Goal: Task Accomplishment & Management: Manage account settings

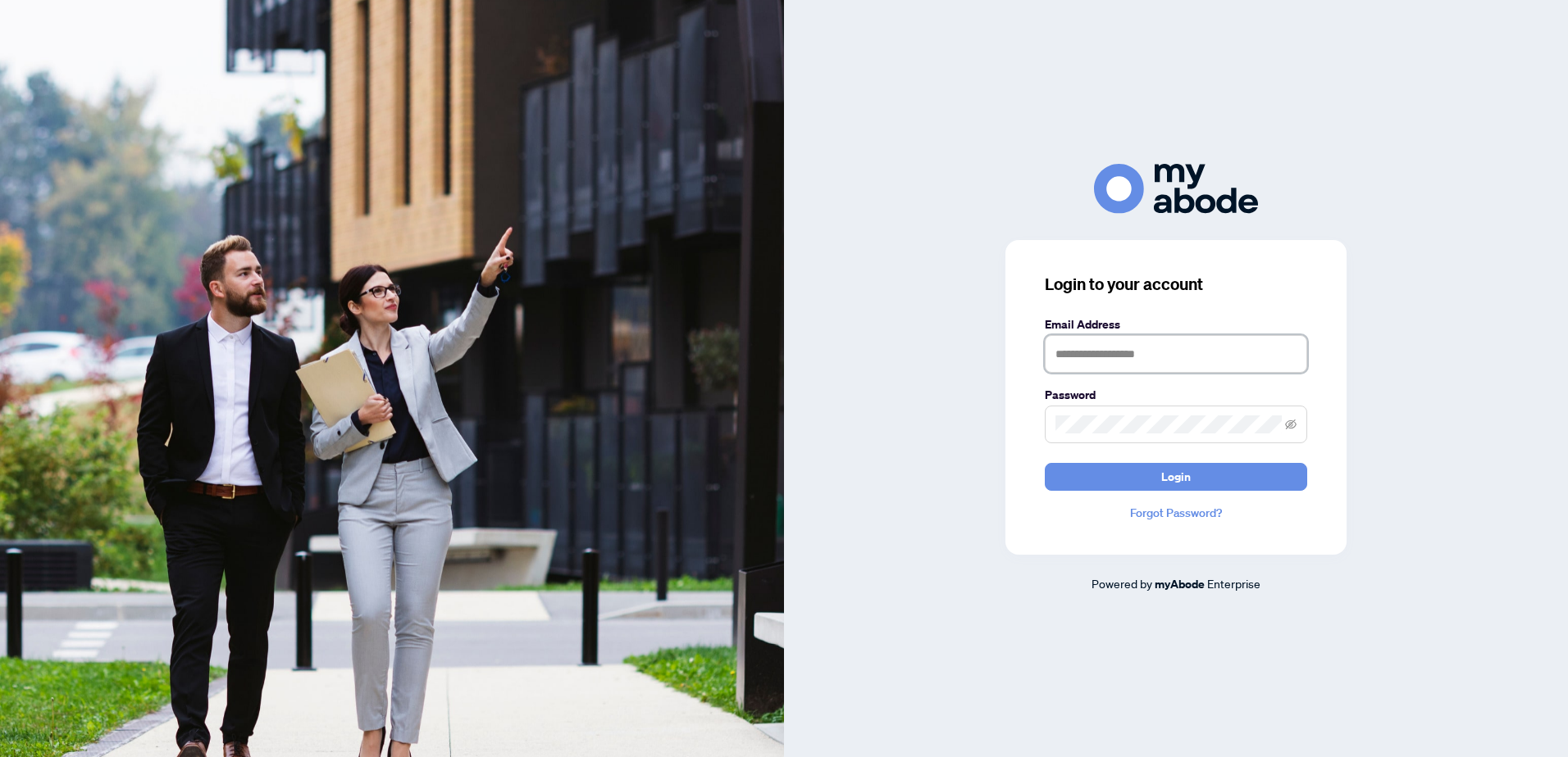
click at [1118, 354] on input "text" at bounding box center [1175, 354] width 262 height 38
paste input "**********"
type input "**********"
click at [1225, 472] on button "Login" at bounding box center [1175, 477] width 262 height 28
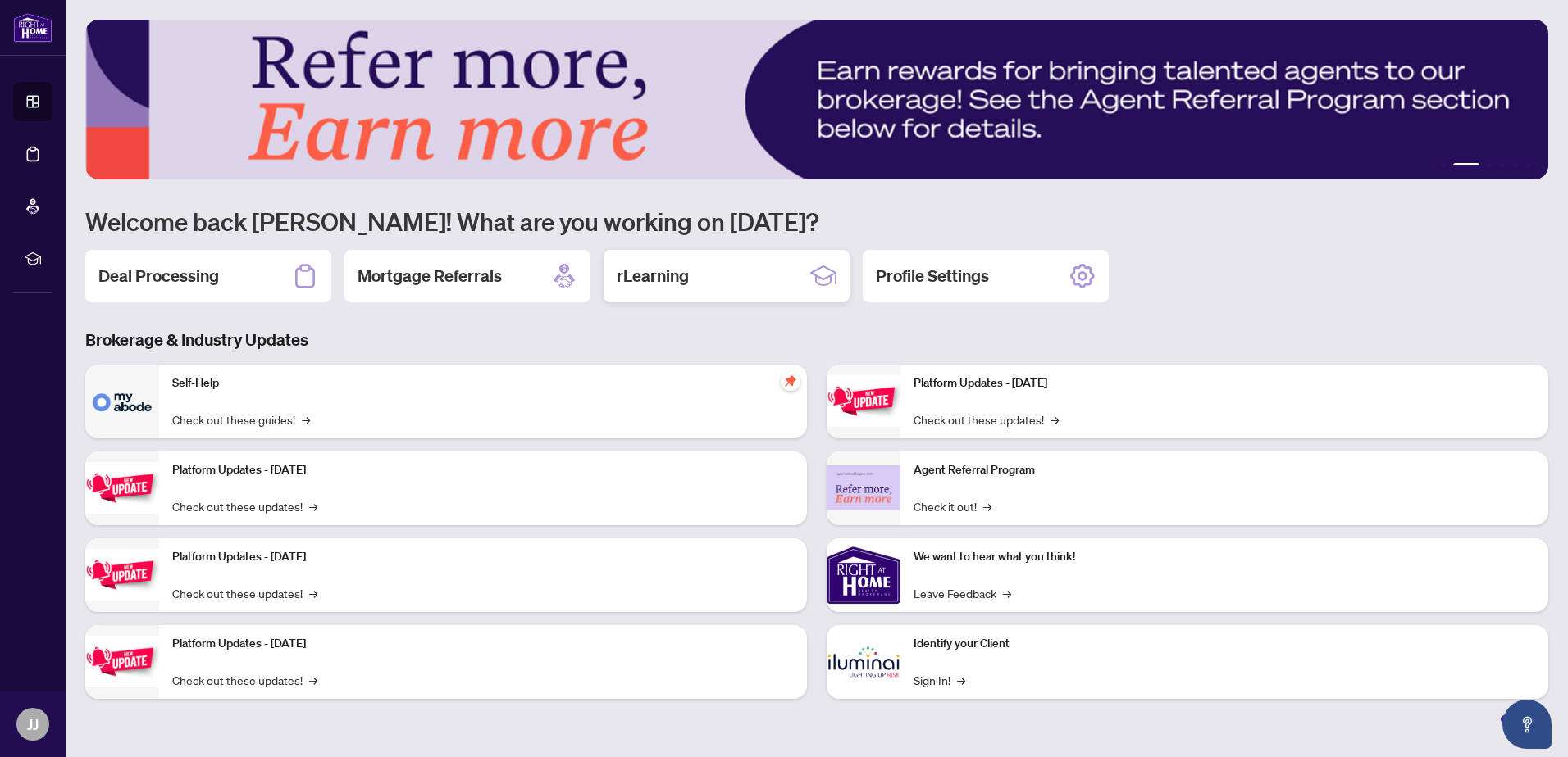
click at [699, 290] on div "rLearning" at bounding box center [726, 276] width 246 height 52
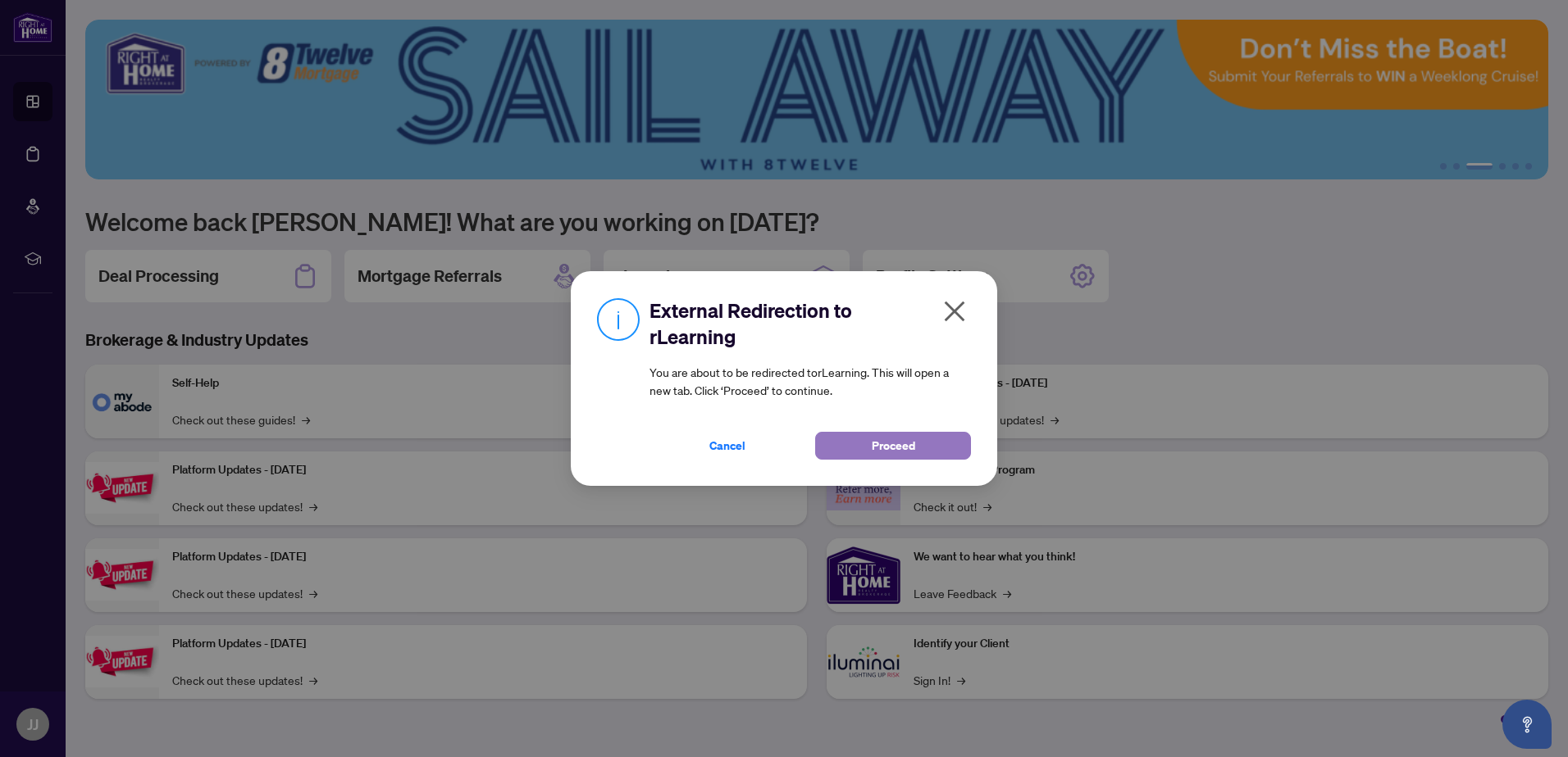
click at [873, 443] on button "Proceed" at bounding box center [892, 445] width 156 height 28
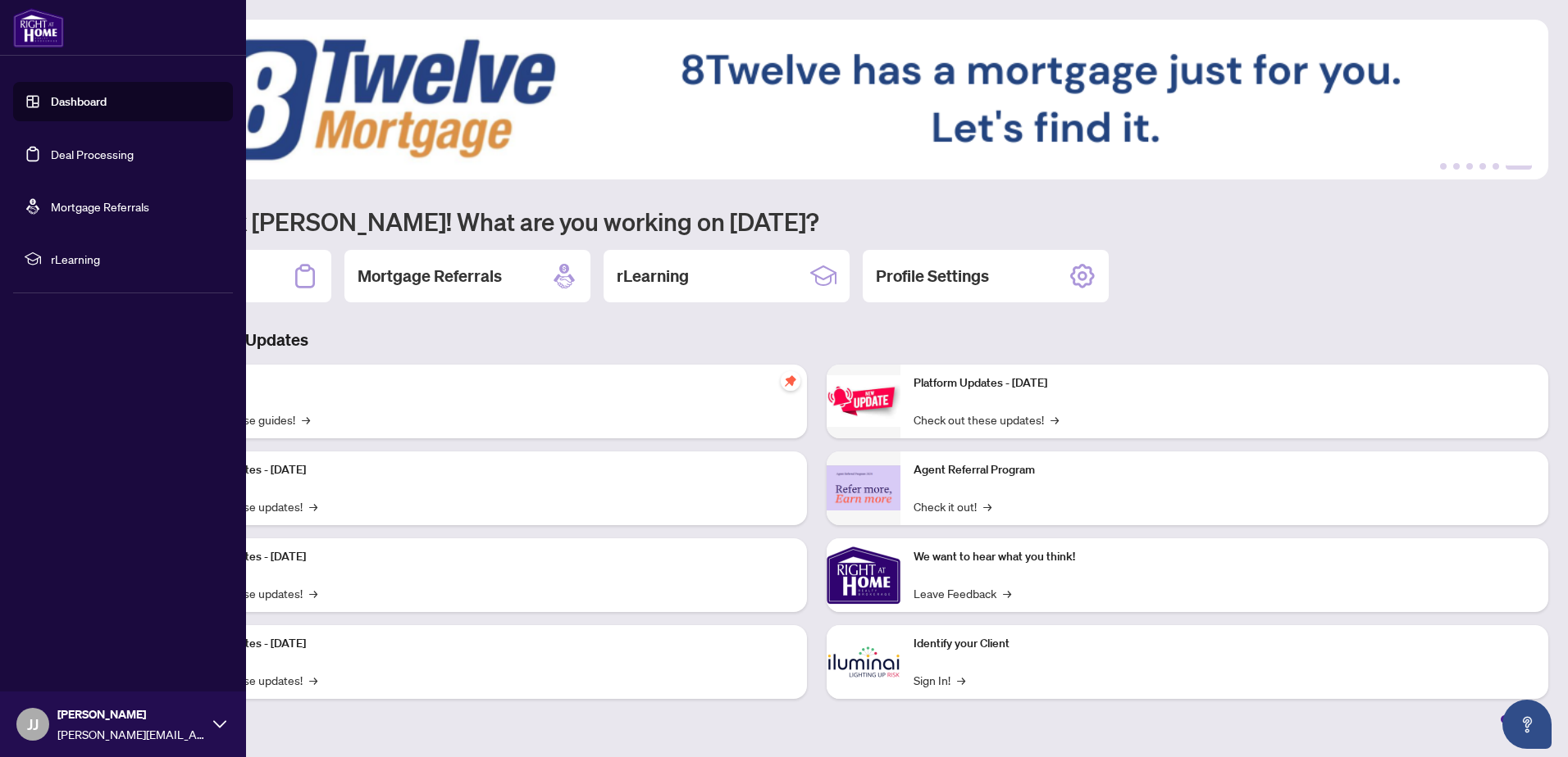
click at [76, 109] on link "Dashboard" at bounding box center [78, 101] width 55 height 15
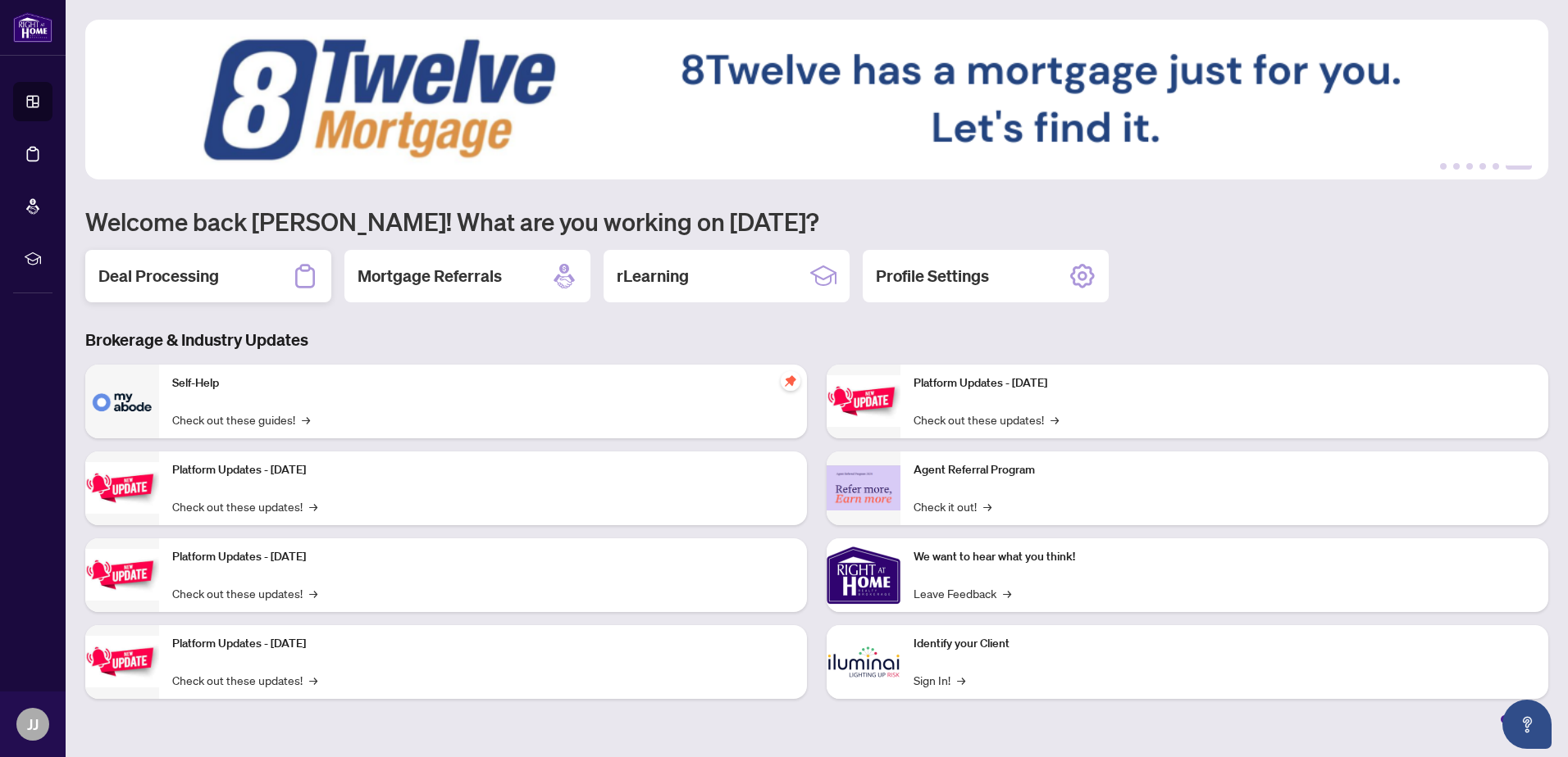
click at [223, 286] on div "Deal Processing" at bounding box center [208, 276] width 246 height 52
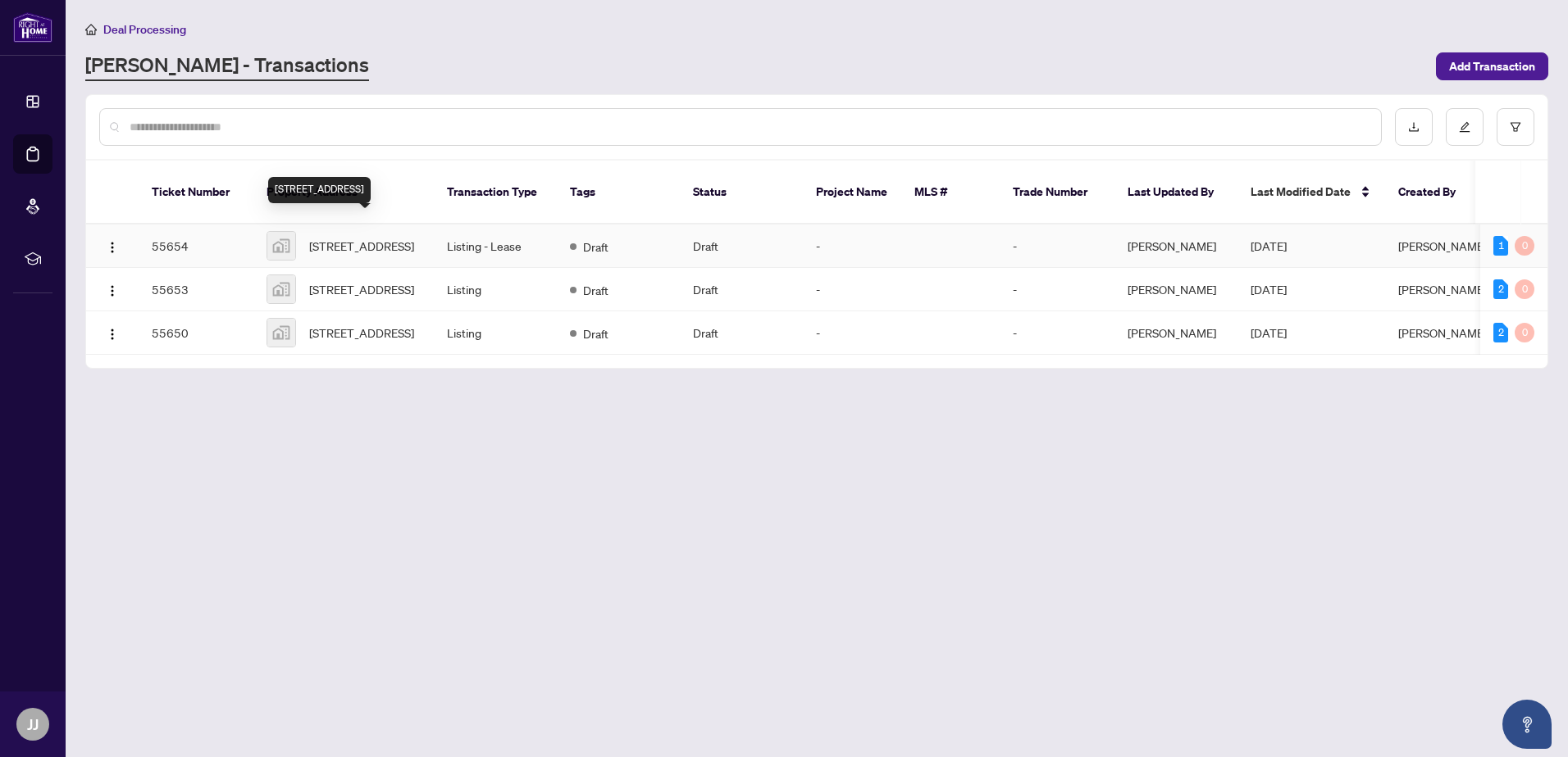
click at [374, 237] on span "[STREET_ADDRESS]" at bounding box center [362, 246] width 105 height 18
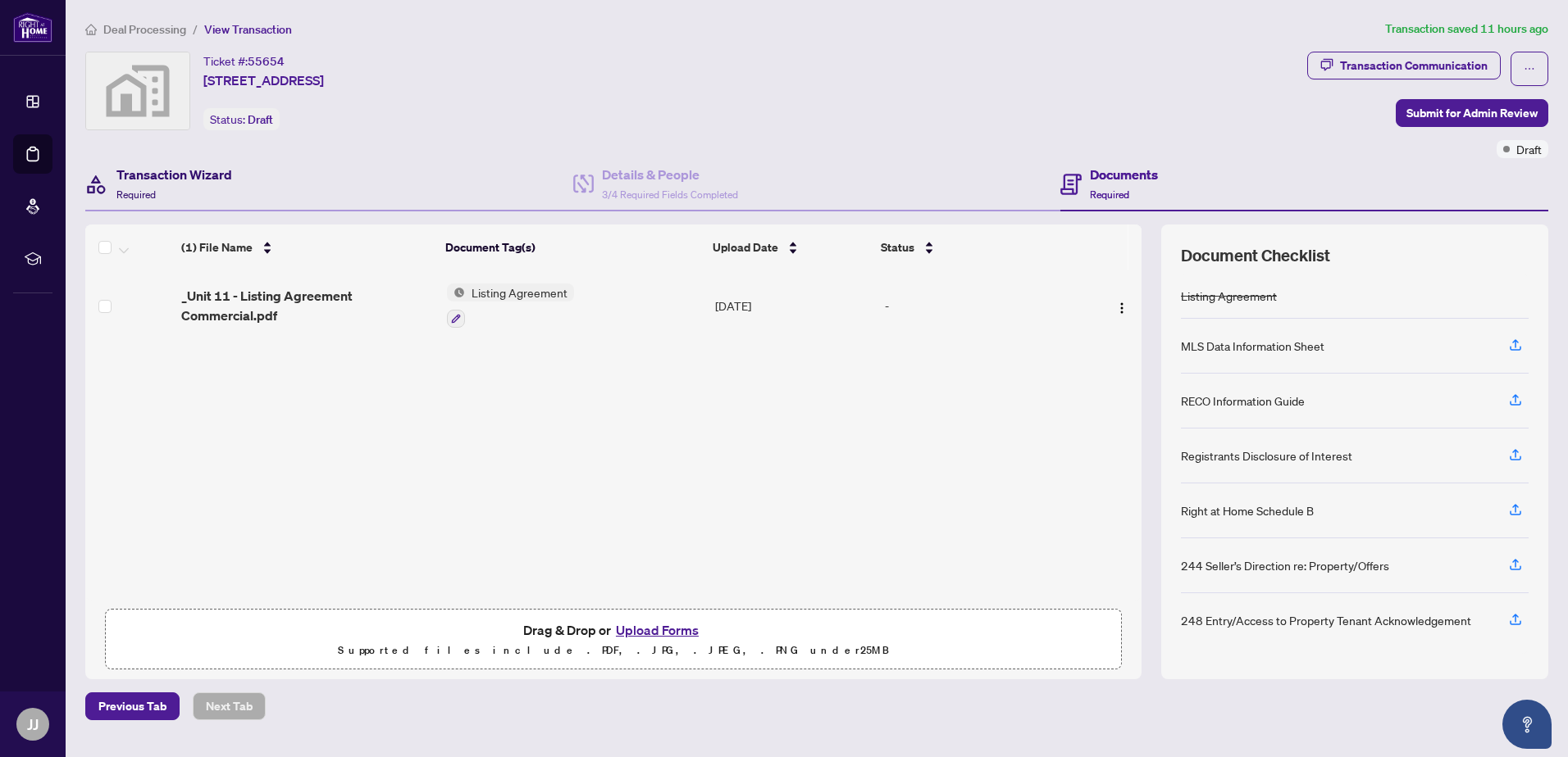
click at [166, 184] on h4 "Transaction Wizard" at bounding box center [174, 175] width 116 height 19
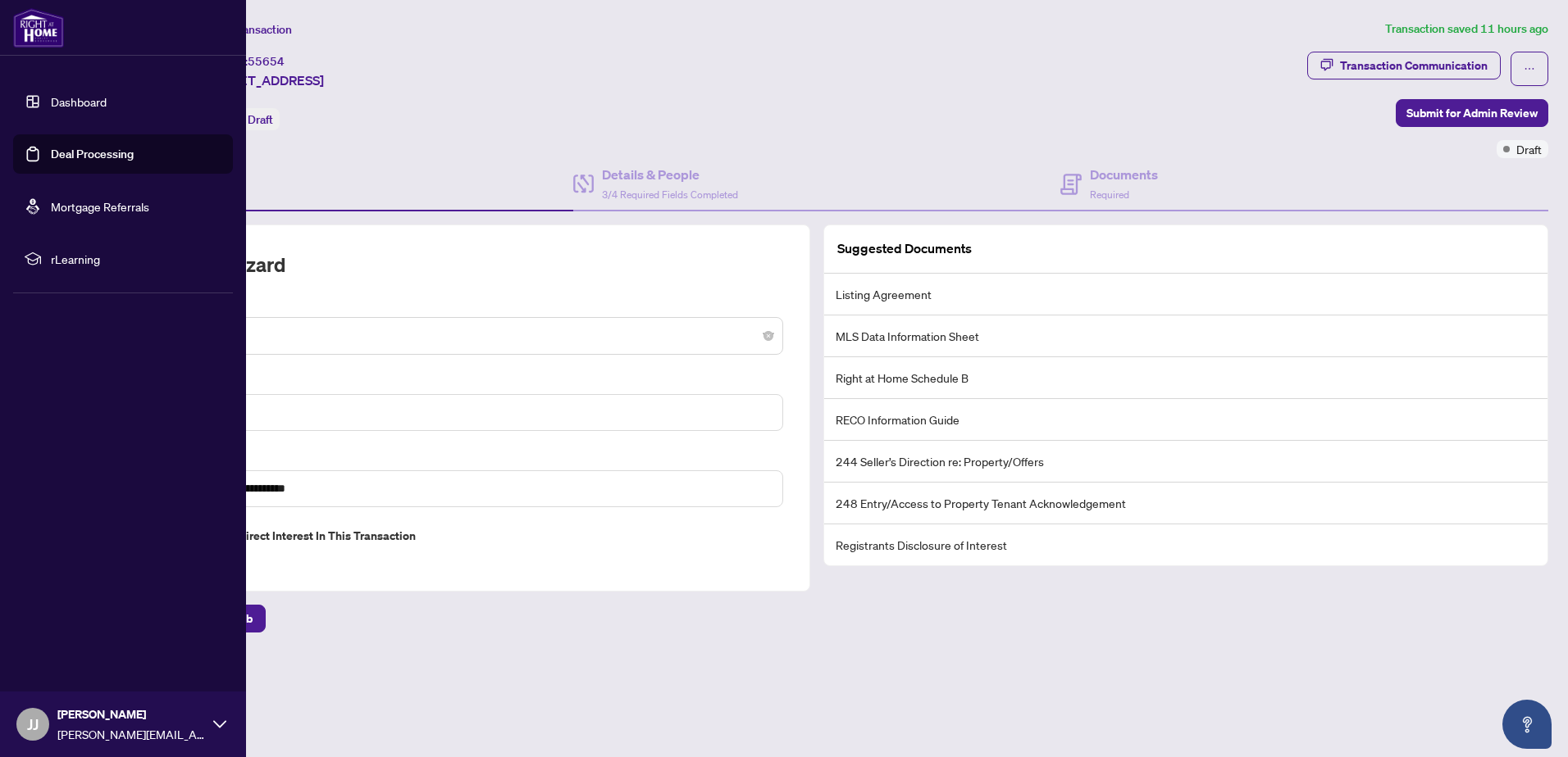
click at [94, 97] on link "Dashboard" at bounding box center [78, 101] width 55 height 15
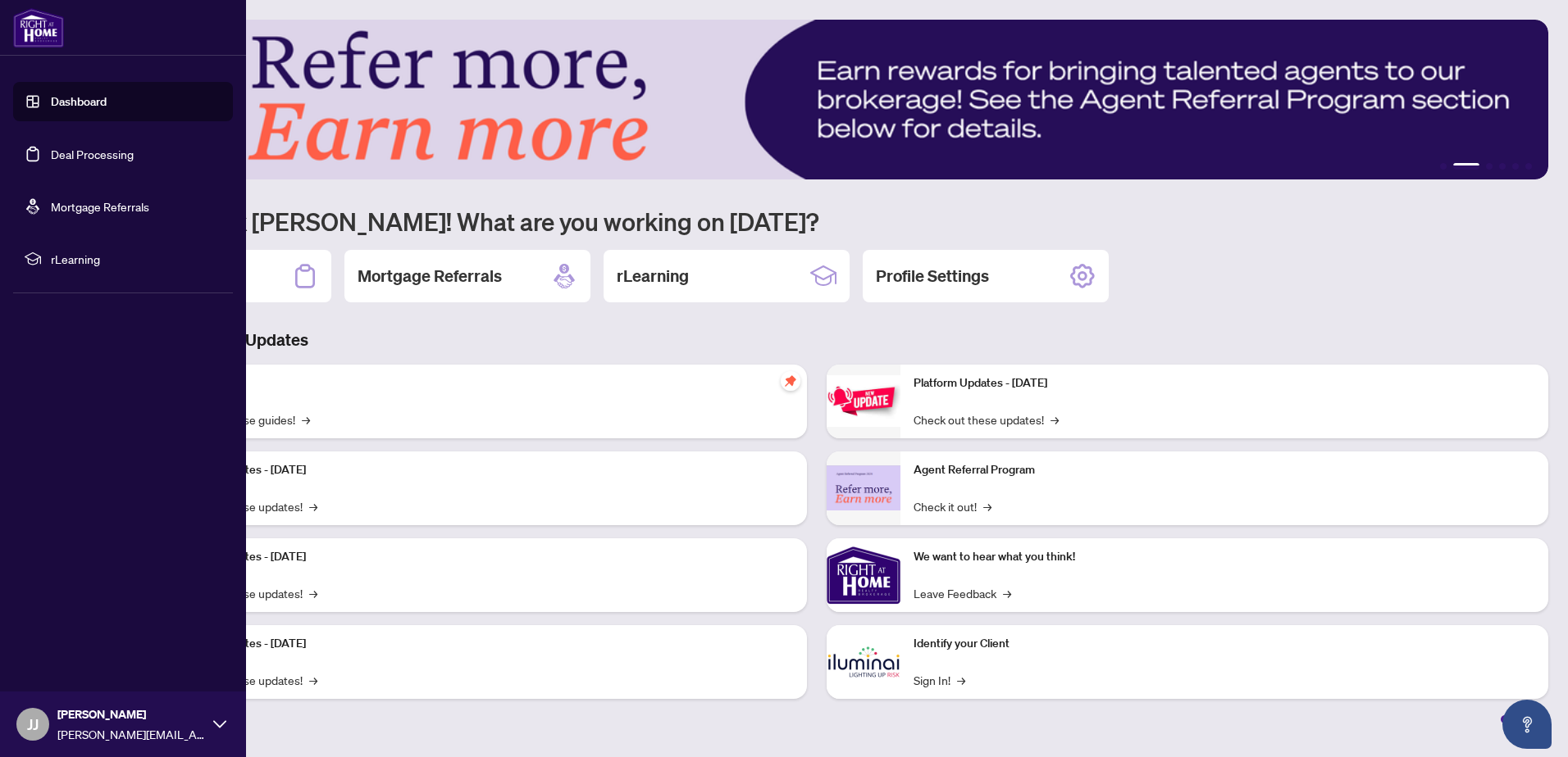
click at [91, 161] on link "Deal Processing" at bounding box center [91, 154] width 83 height 15
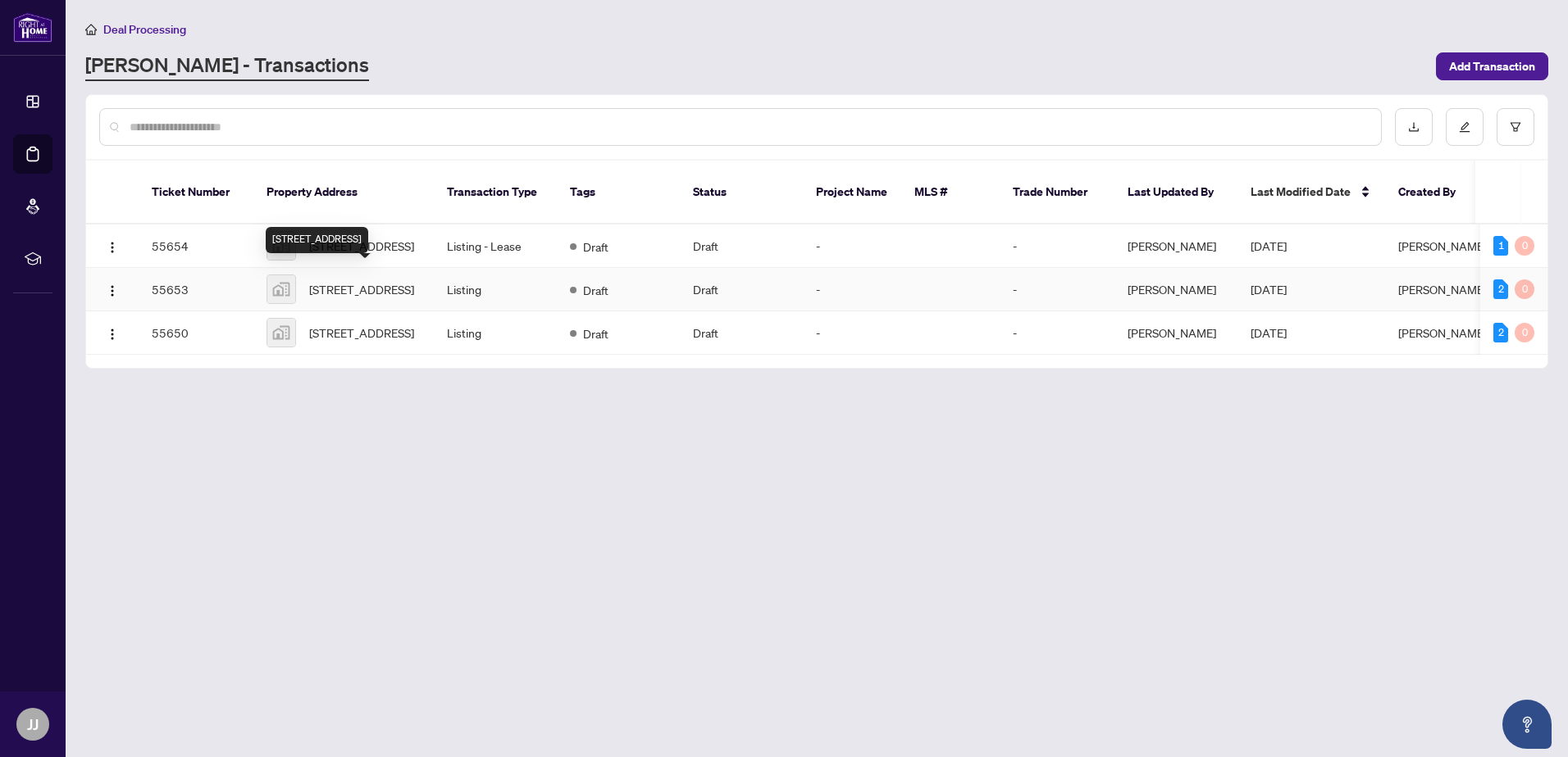
click at [369, 296] on span "[STREET_ADDRESS]" at bounding box center [362, 289] width 105 height 18
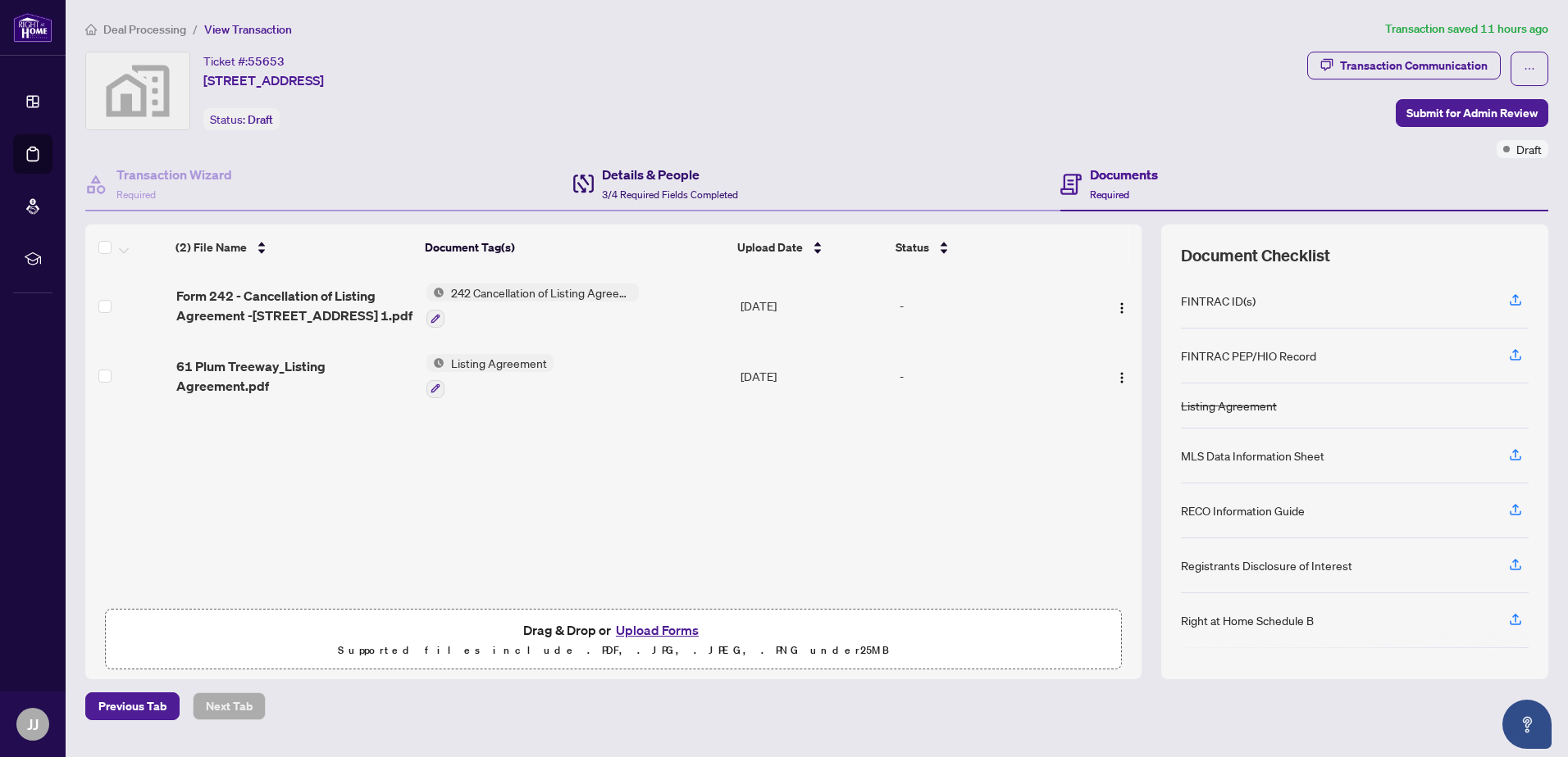
click at [684, 172] on h4 "Details & People" at bounding box center [670, 175] width 136 height 19
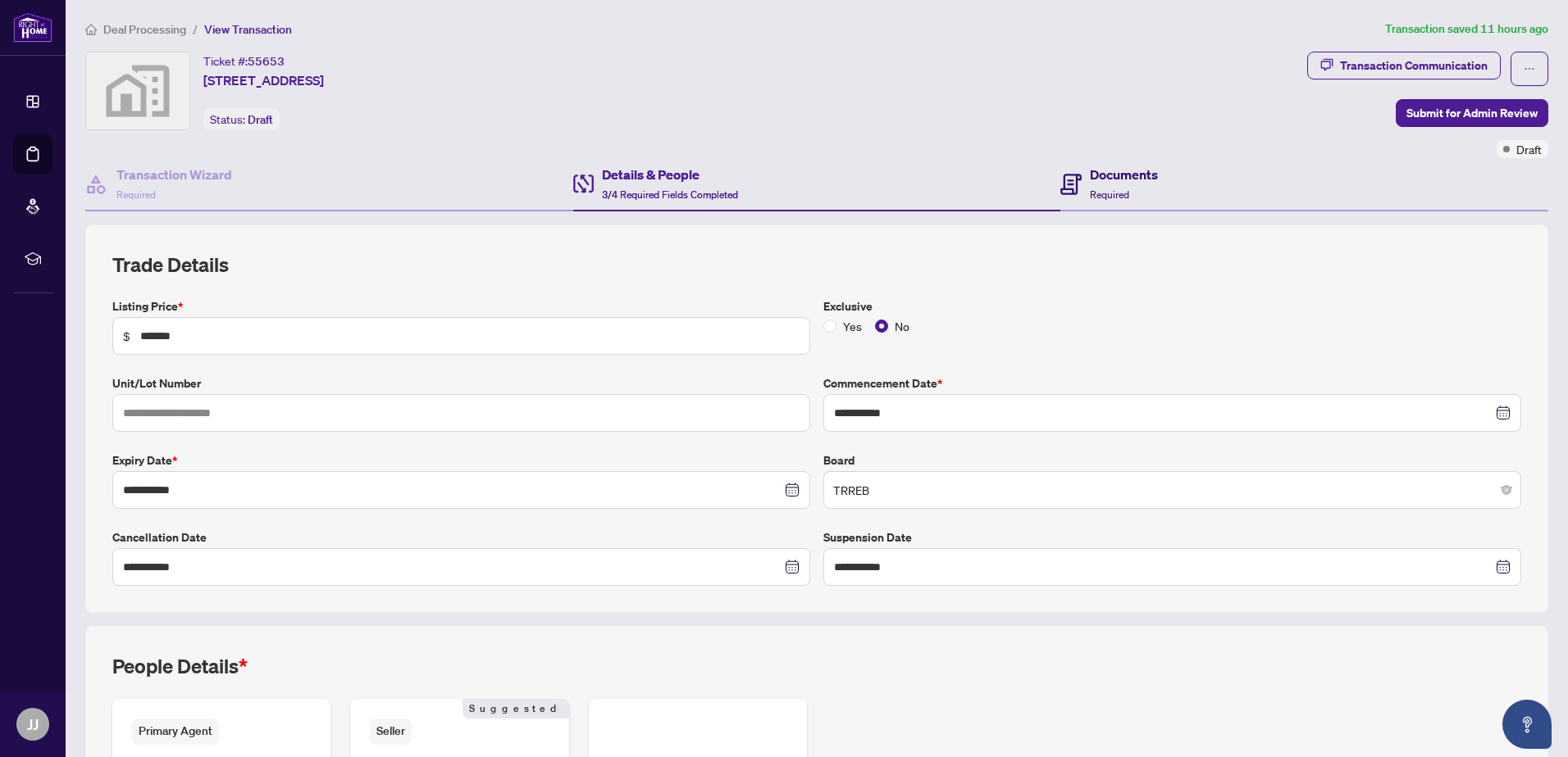
click at [1136, 188] on div "Documents Required" at bounding box center [1124, 185] width 68 height 39
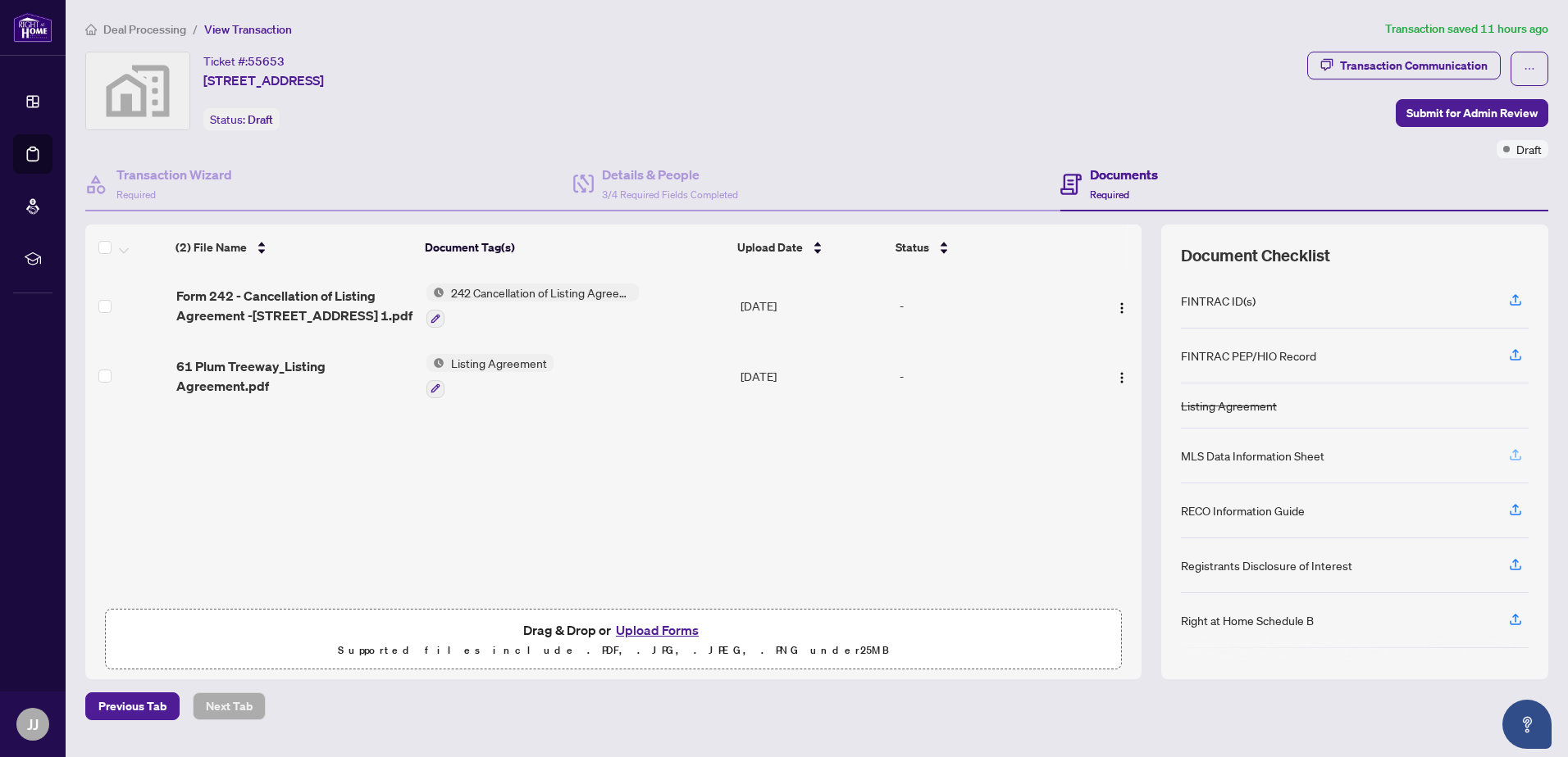
click at [1514, 454] on icon "button" at bounding box center [1515, 454] width 15 height 15
click at [1106, 179] on h4 "Documents" at bounding box center [1124, 175] width 68 height 19
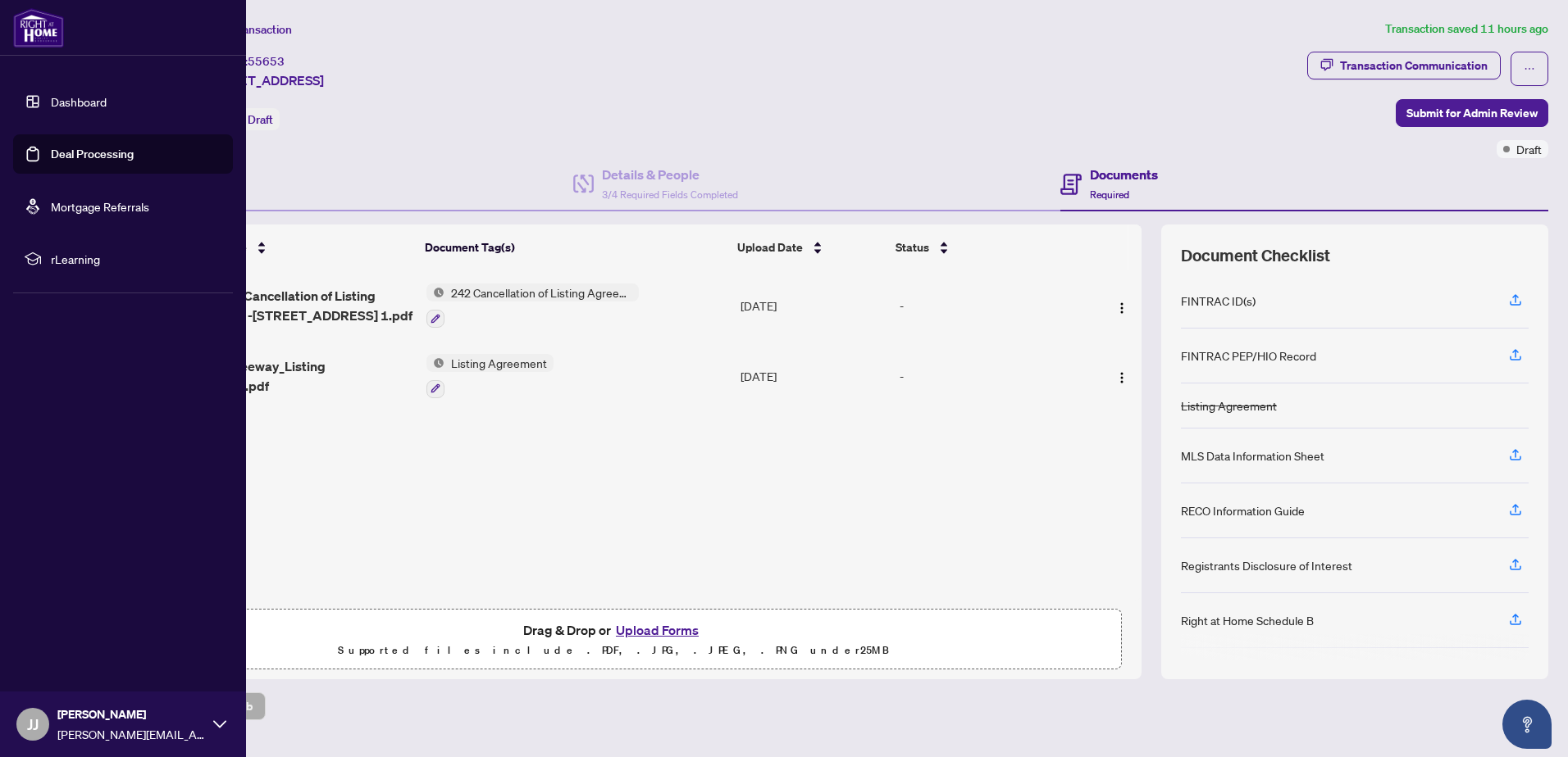
click at [93, 106] on link "Dashboard" at bounding box center [78, 101] width 55 height 15
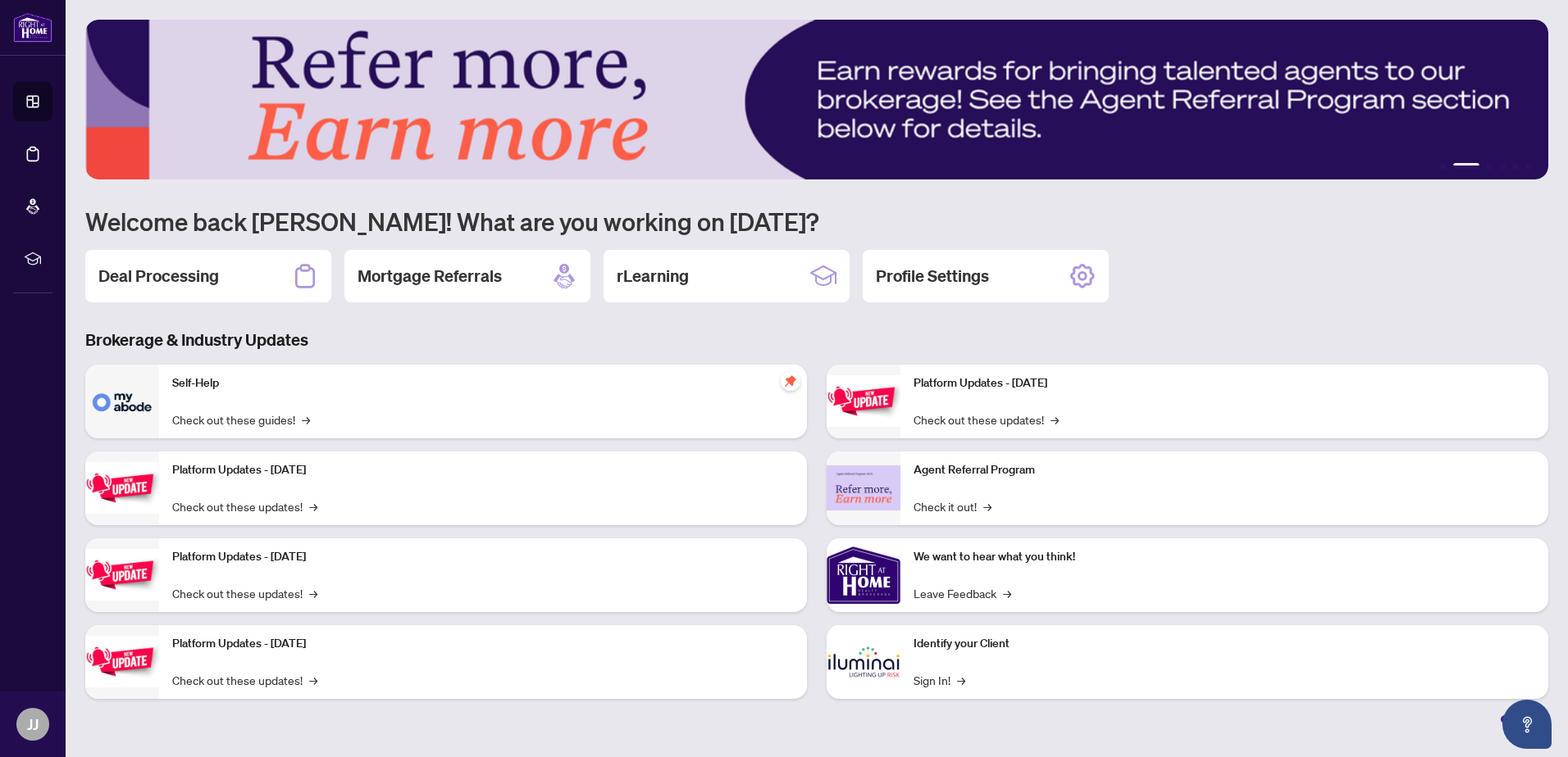
click at [481, 427] on div "Self-Help Check out these guides! →" at bounding box center [483, 401] width 647 height 74
click at [267, 425] on link "Check out these guides! →" at bounding box center [241, 420] width 138 height 18
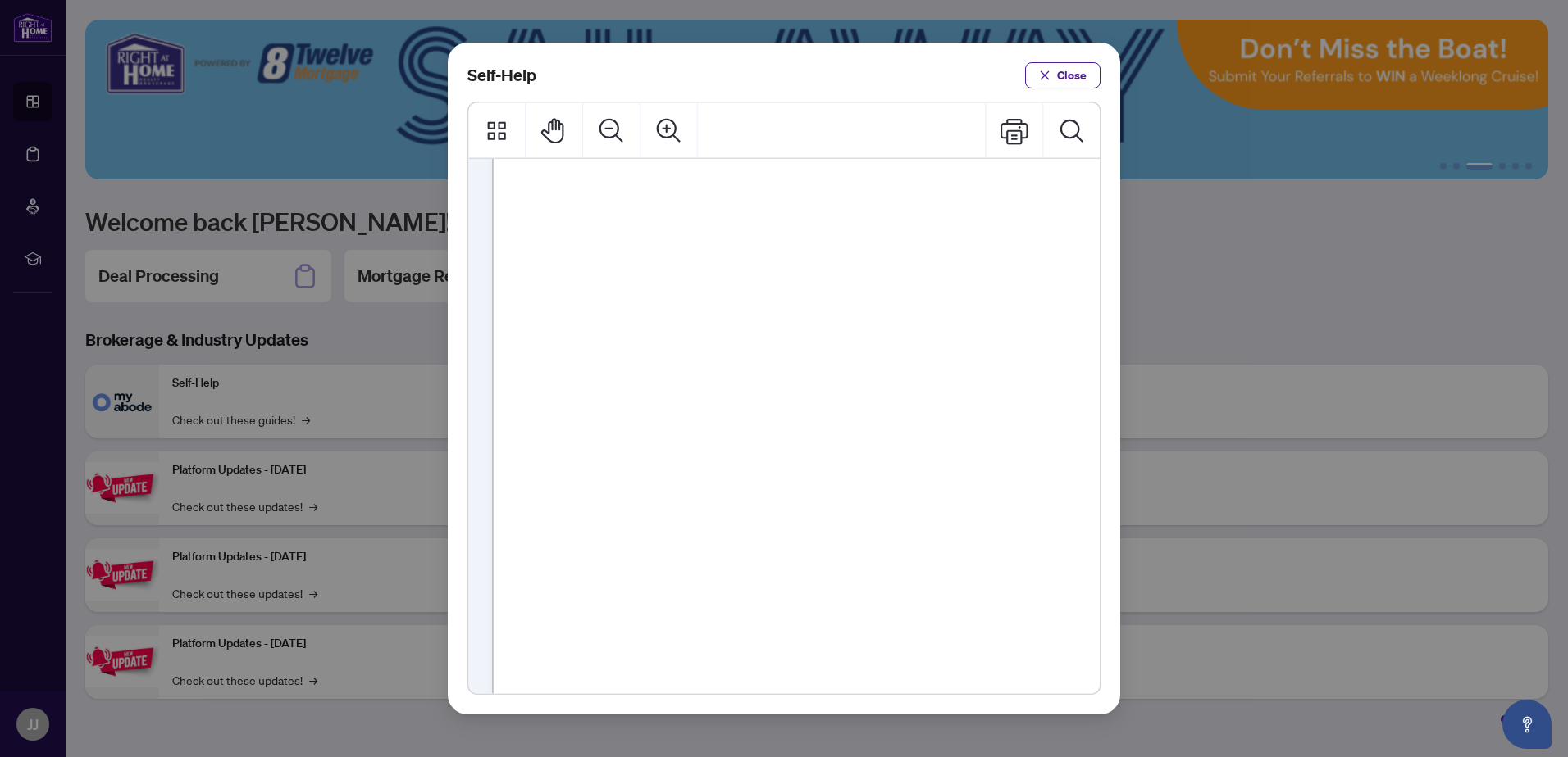
scroll to position [164, 0]
click at [1076, 82] on span "Close" at bounding box center [1071, 75] width 29 height 26
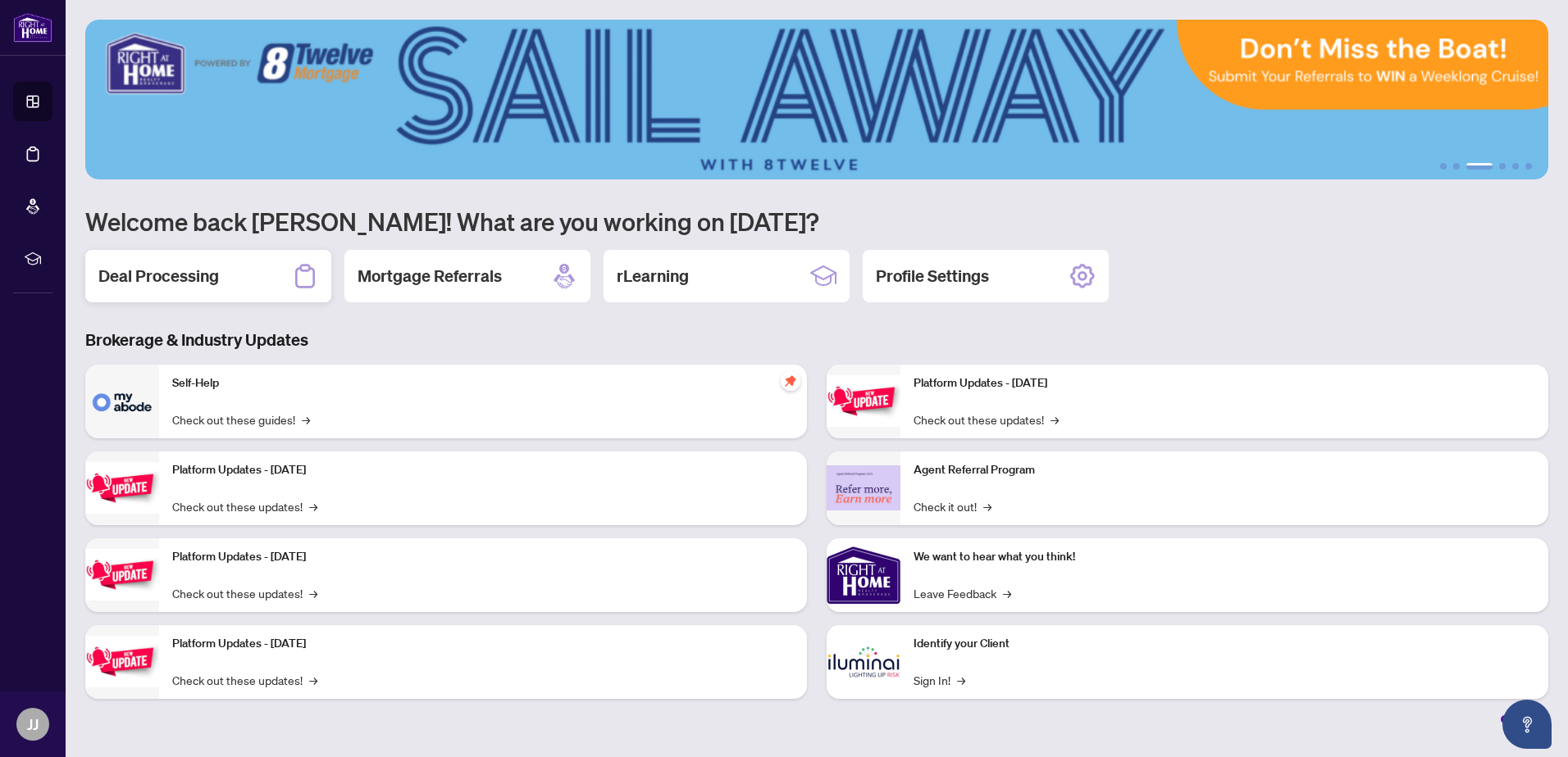
click at [226, 292] on div "Deal Processing" at bounding box center [208, 276] width 246 height 52
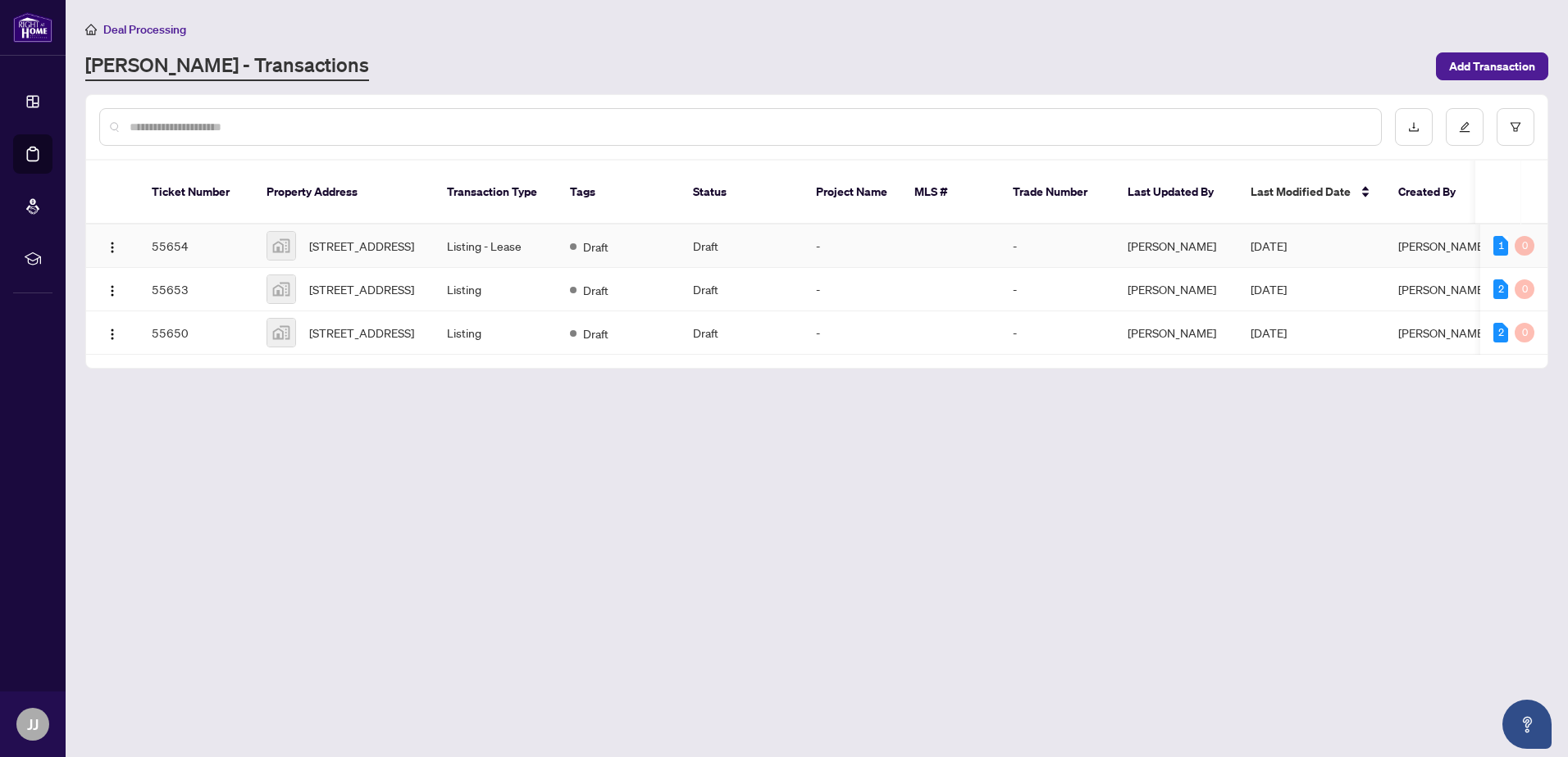
click at [484, 243] on td "Listing - Lease" at bounding box center [495, 246] width 123 height 44
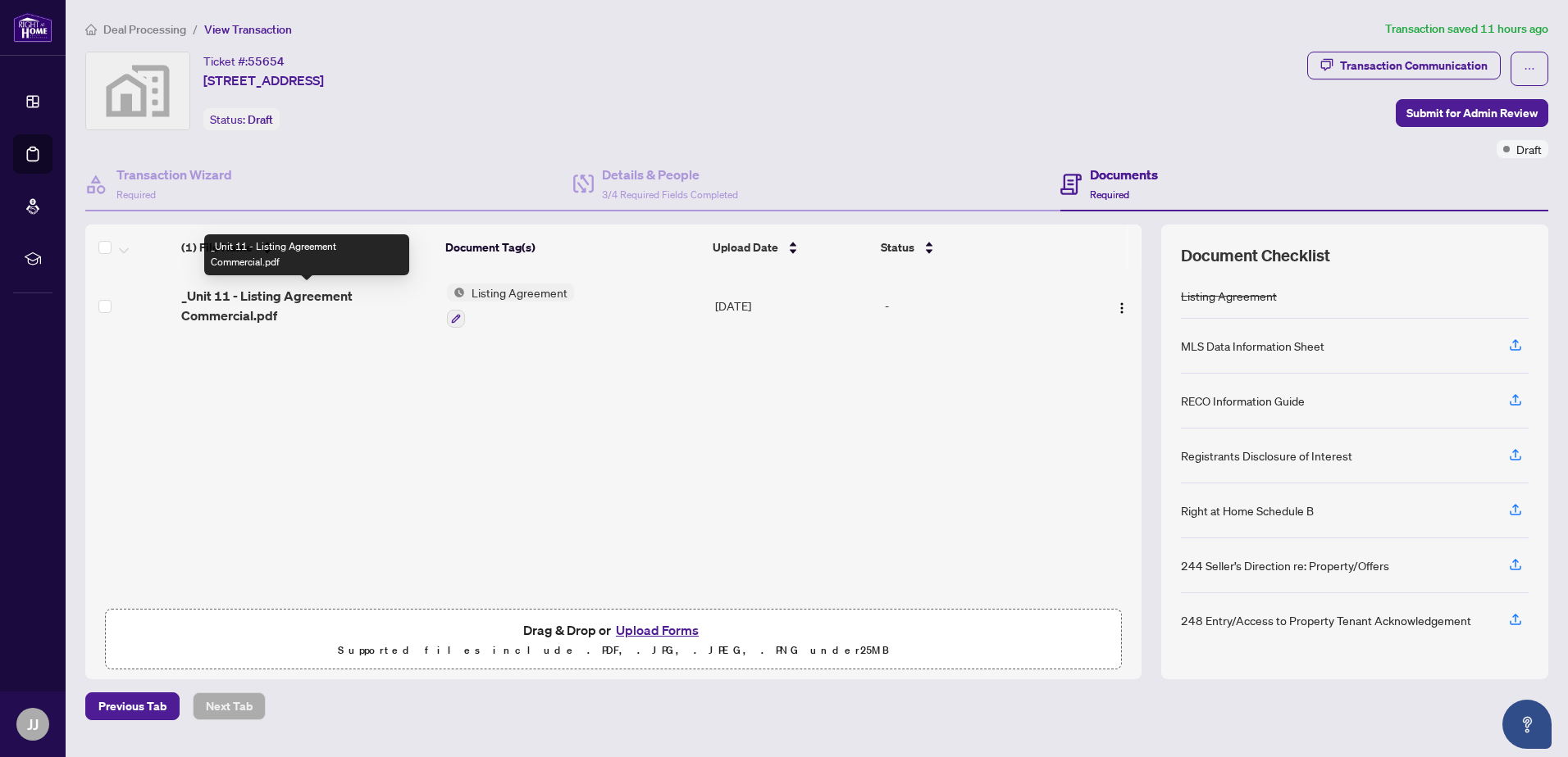
click at [290, 302] on span "_Unit 11 - Listing Agreement Commercial.pdf" at bounding box center [307, 305] width 253 height 39
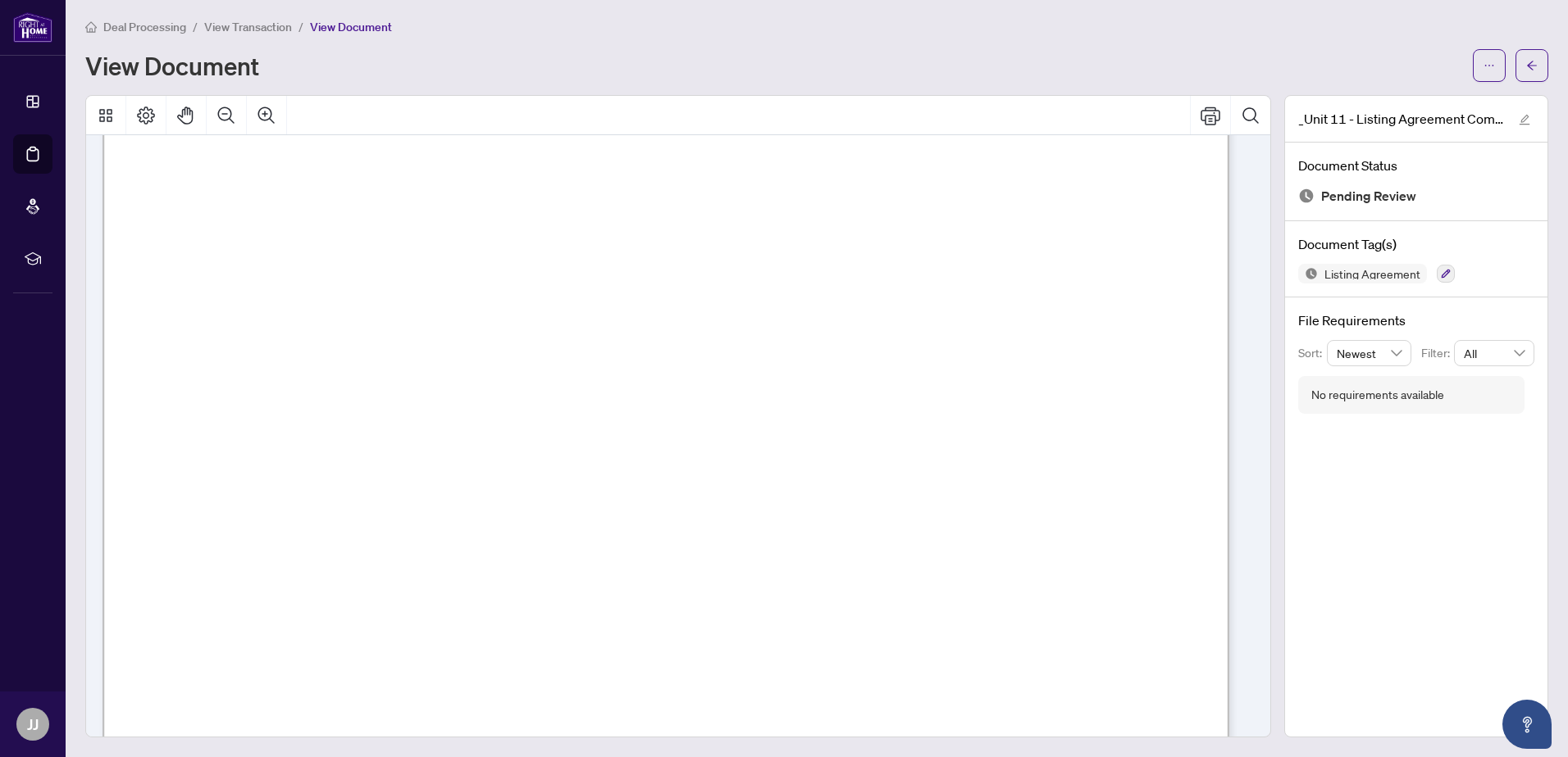
scroll to position [327, 0]
click at [1526, 71] on span "button" at bounding box center [1532, 65] width 12 height 26
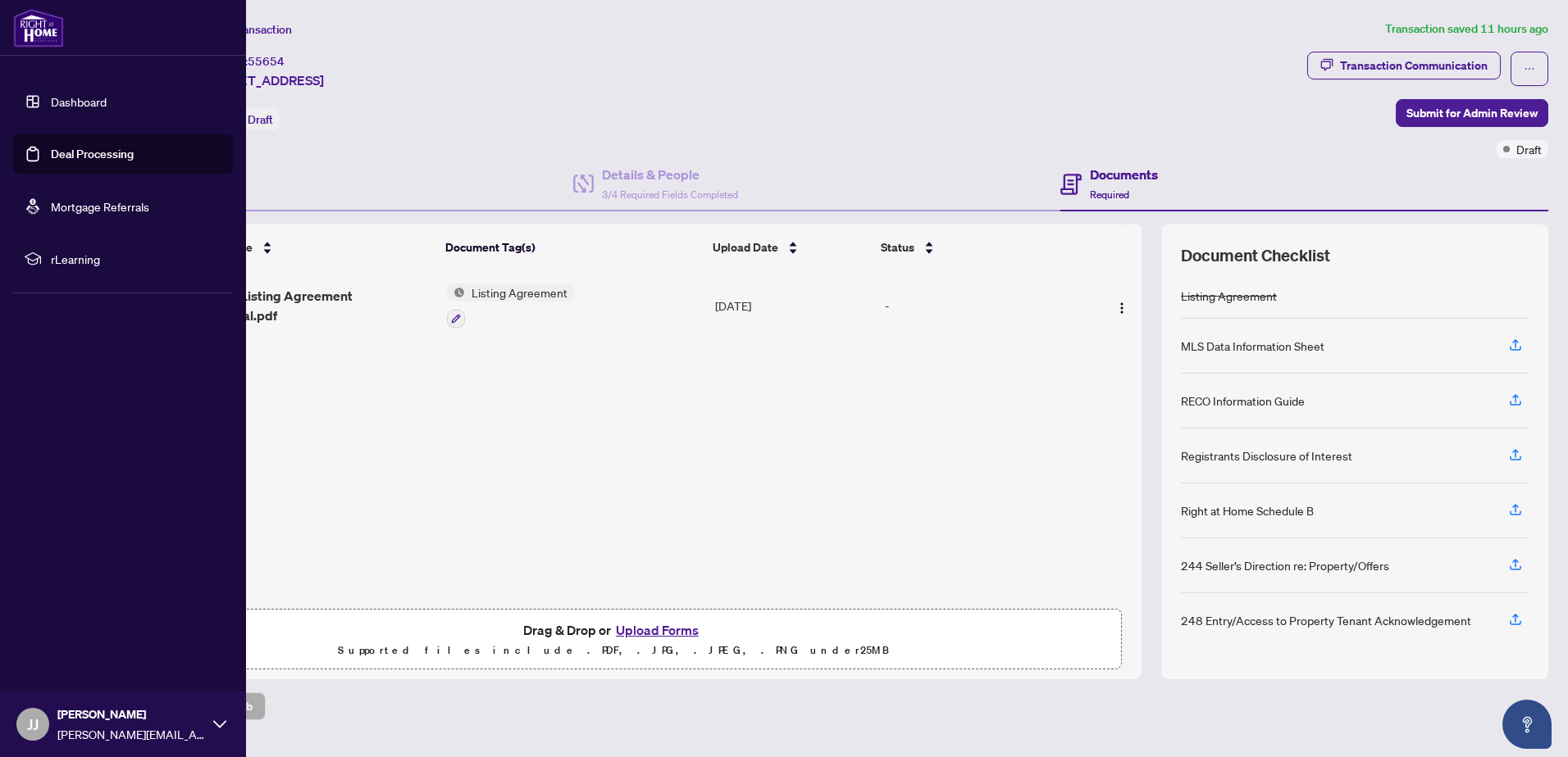
click at [107, 109] on link "Dashboard" at bounding box center [78, 101] width 55 height 15
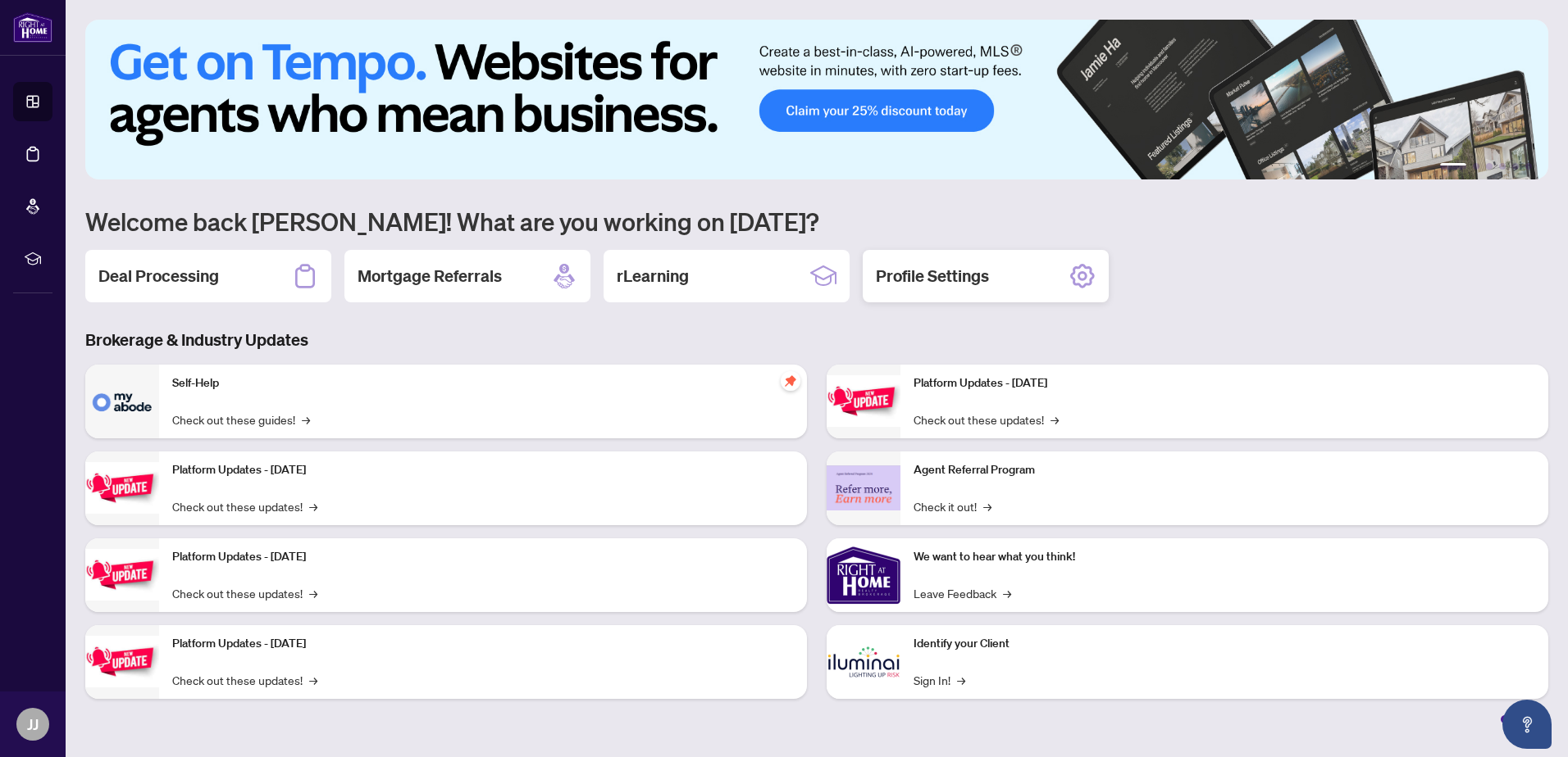
click at [932, 281] on h2 "Profile Settings" at bounding box center [932, 276] width 113 height 23
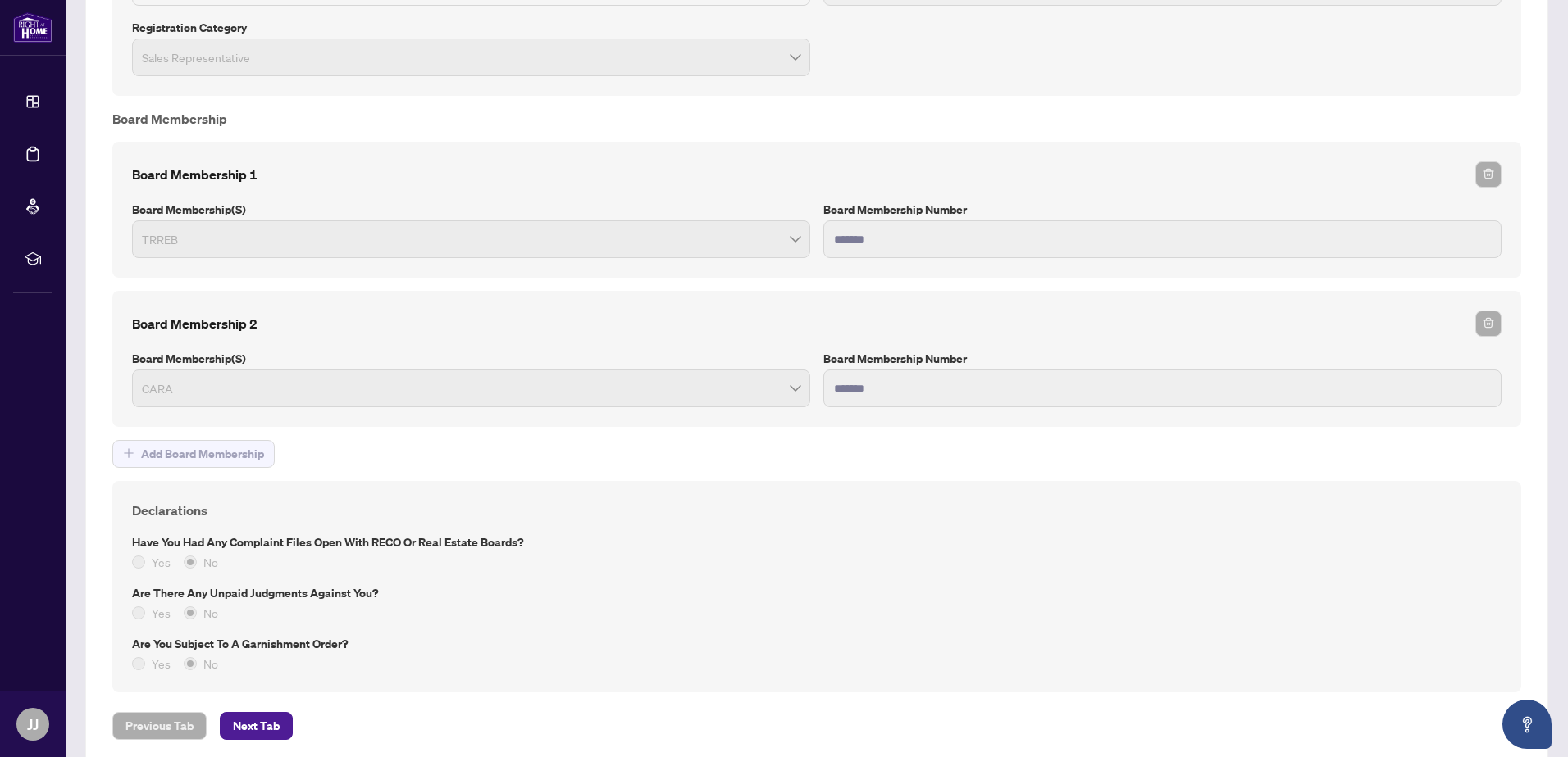
scroll to position [1245, 0]
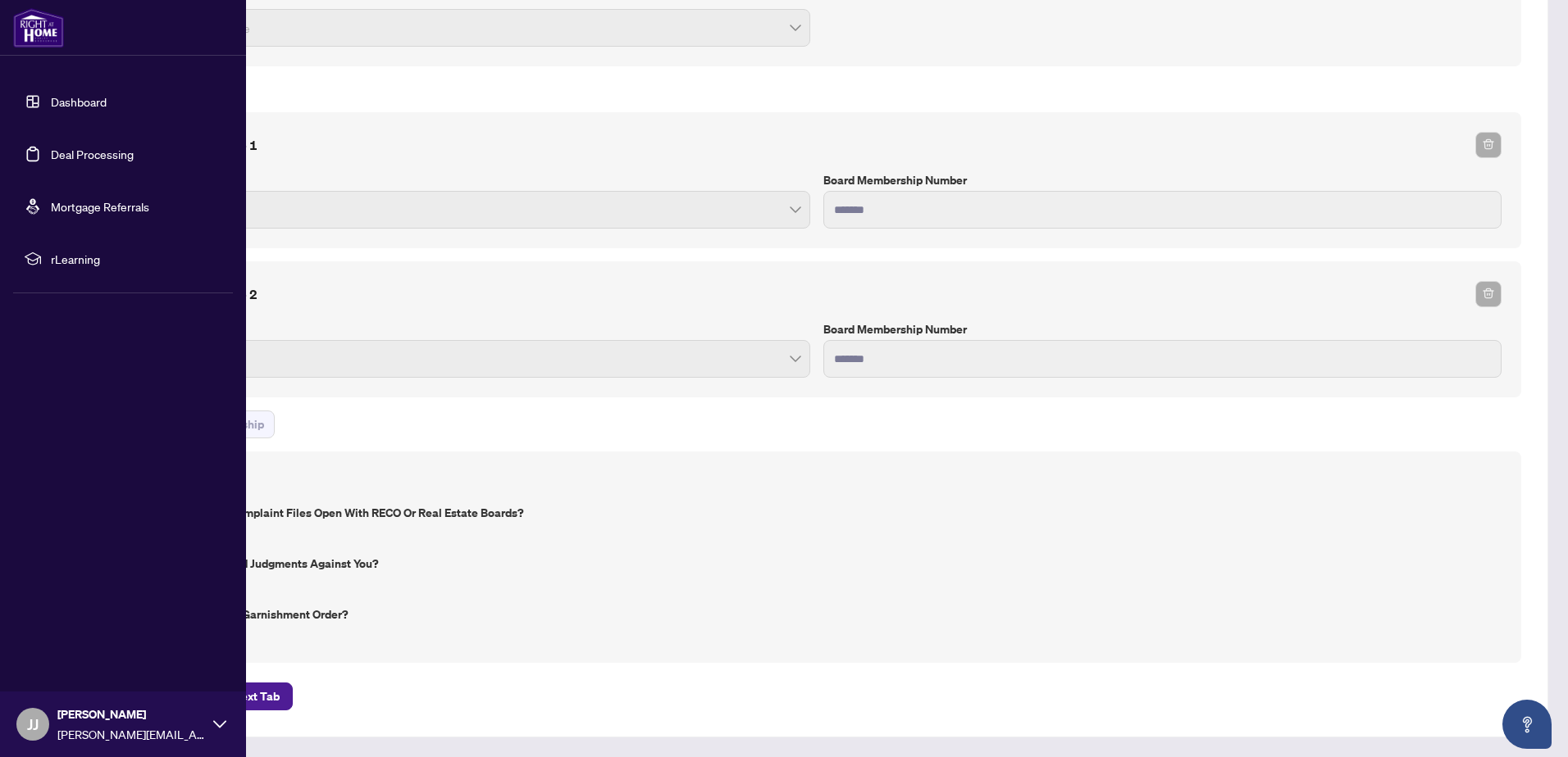
click at [99, 107] on link "Dashboard" at bounding box center [78, 101] width 55 height 15
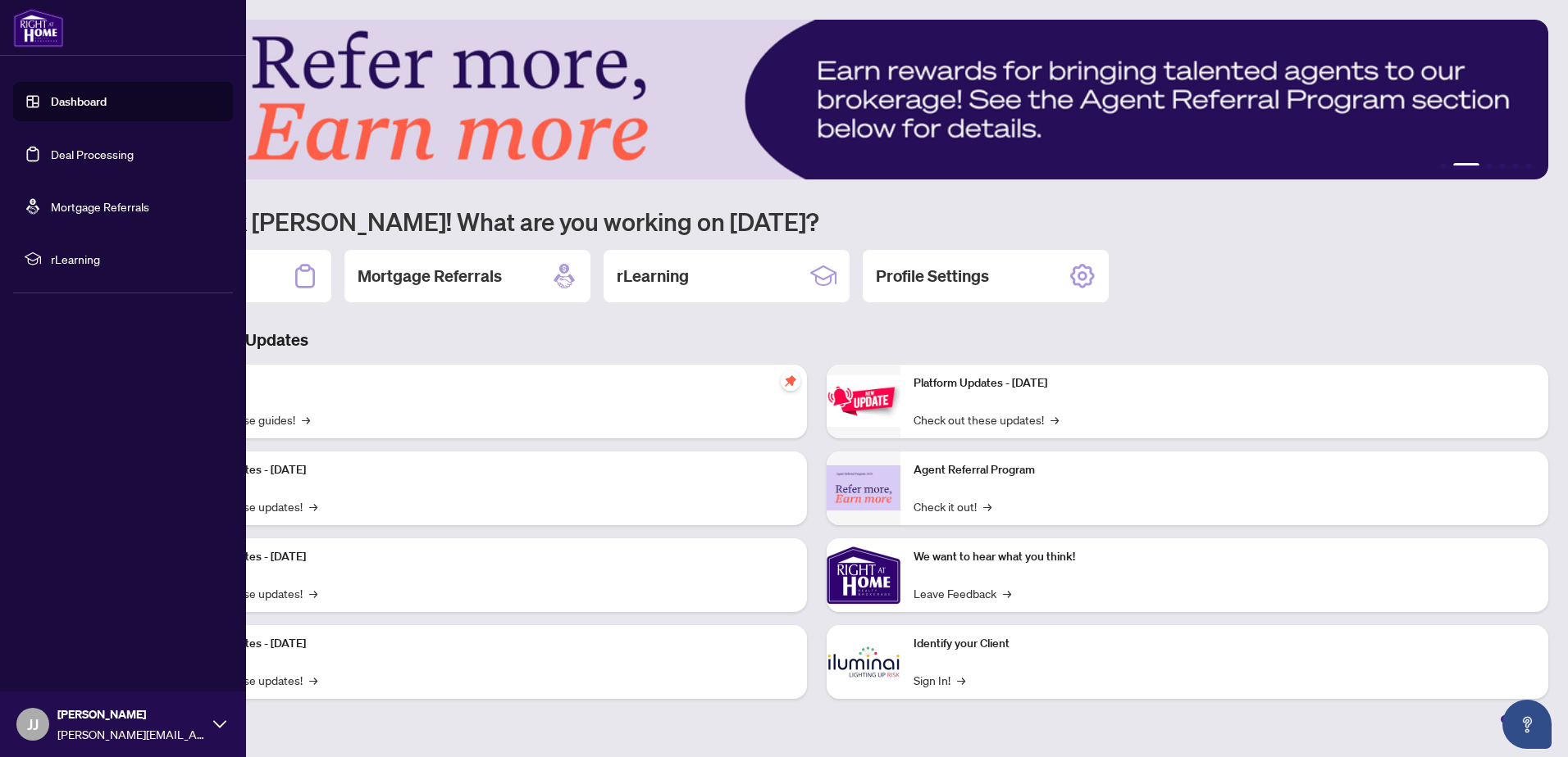
click at [33, 262] on icon at bounding box center [32, 258] width 17 height 17
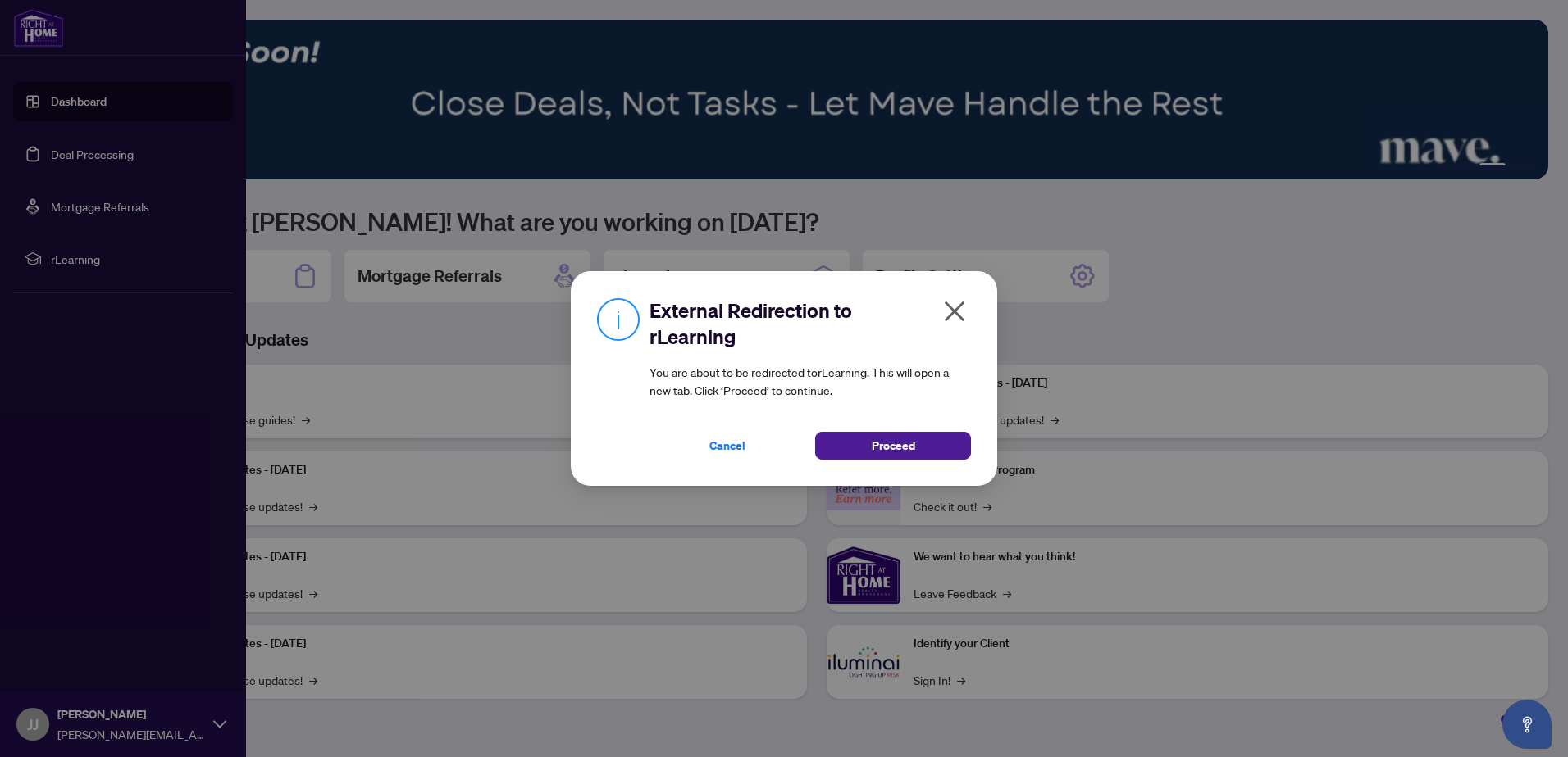
click at [950, 306] on icon "close" at bounding box center [955, 311] width 20 height 20
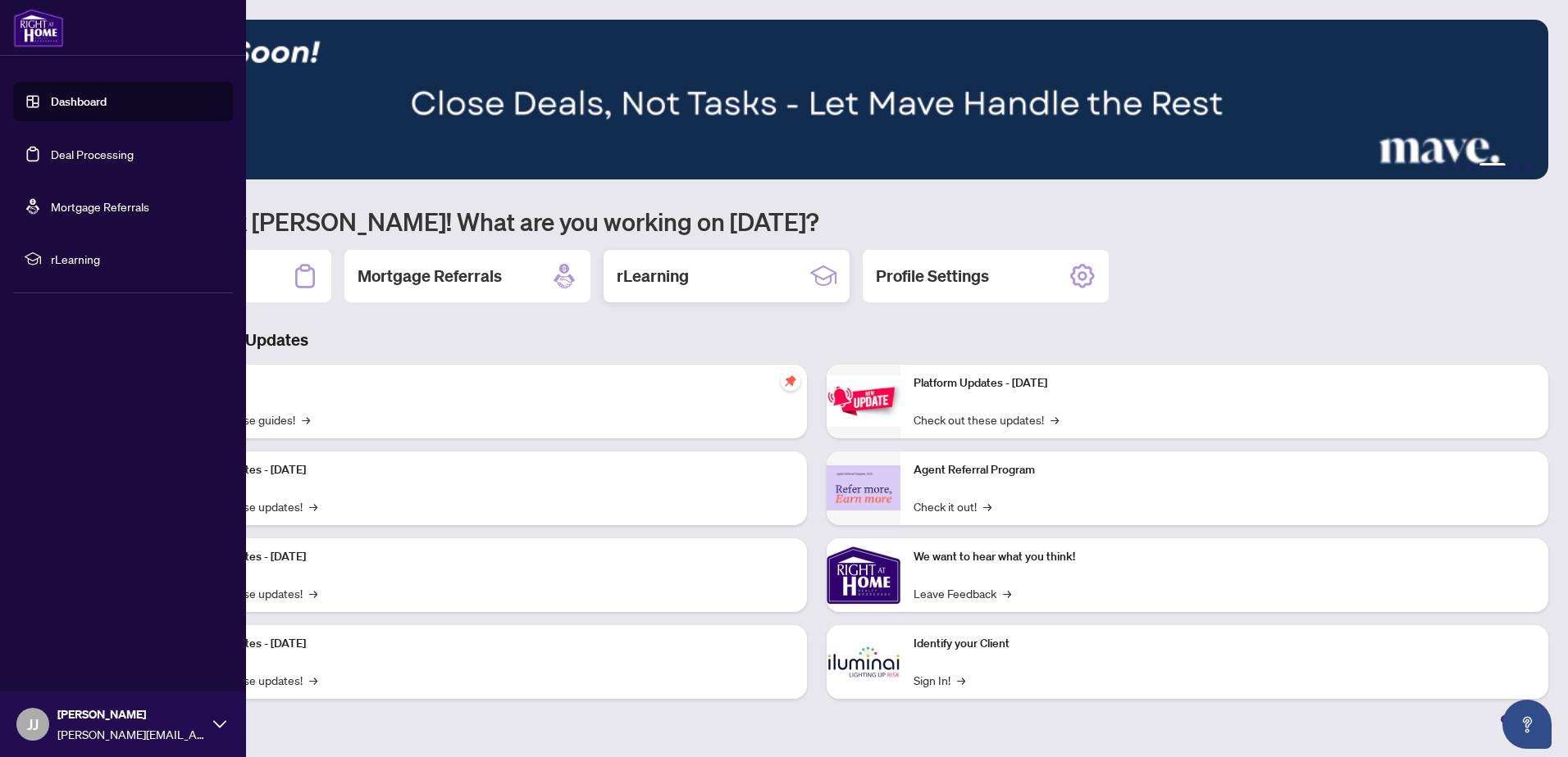
click at [689, 279] on div "rLearning" at bounding box center [726, 276] width 246 height 52
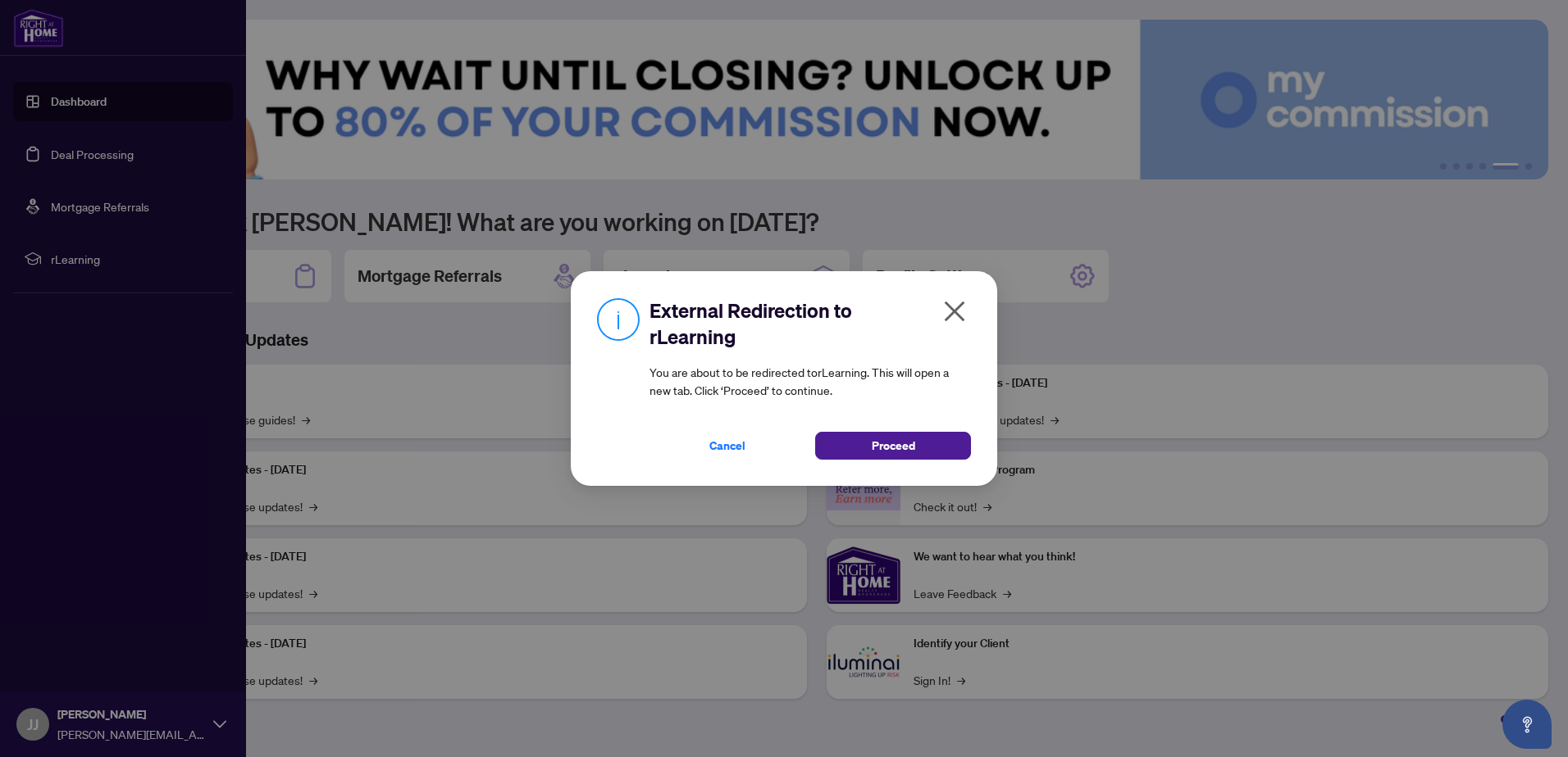
click at [956, 306] on icon "close" at bounding box center [954, 311] width 26 height 26
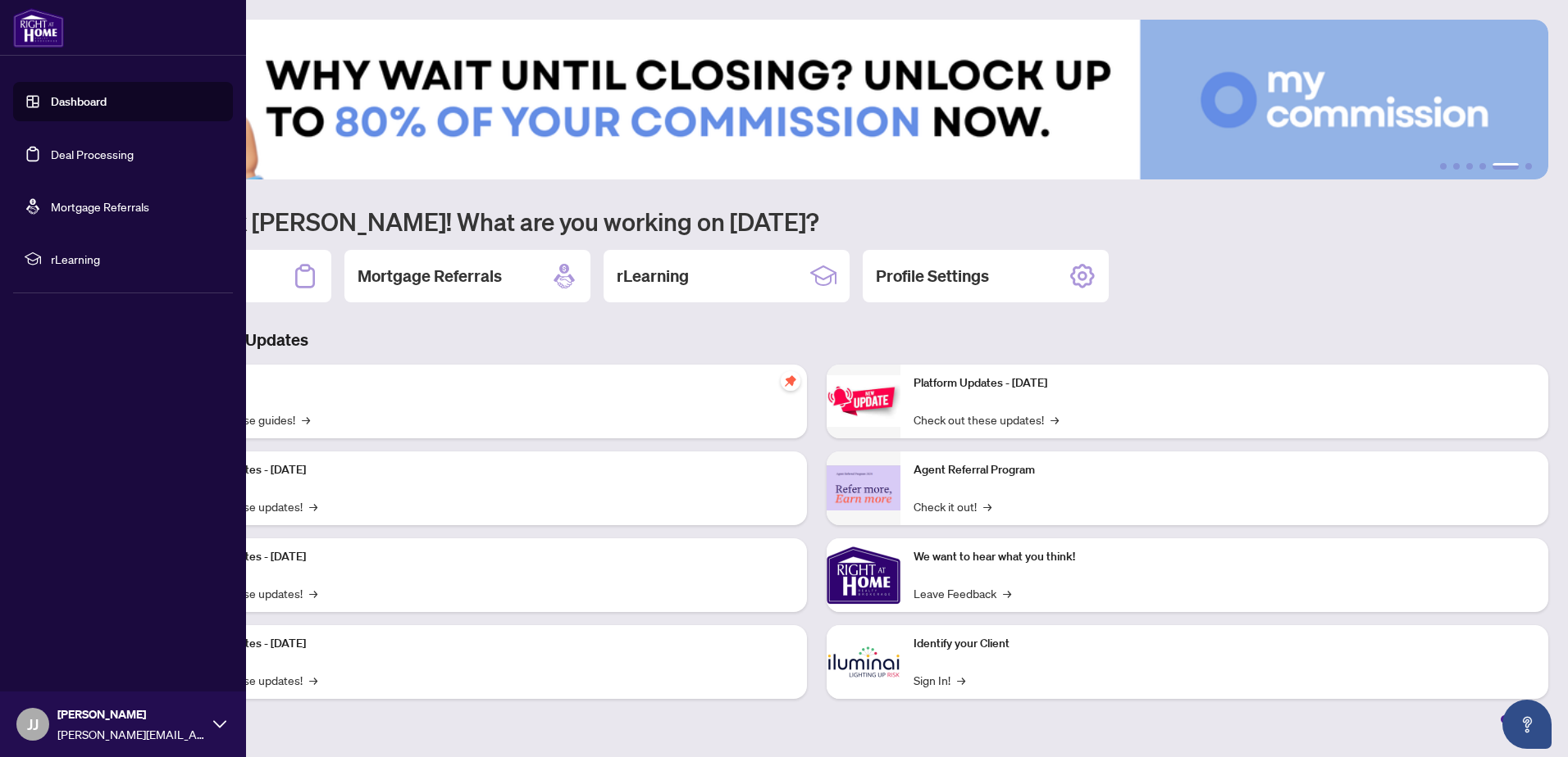
click at [131, 155] on link "Deal Processing" at bounding box center [91, 154] width 83 height 15
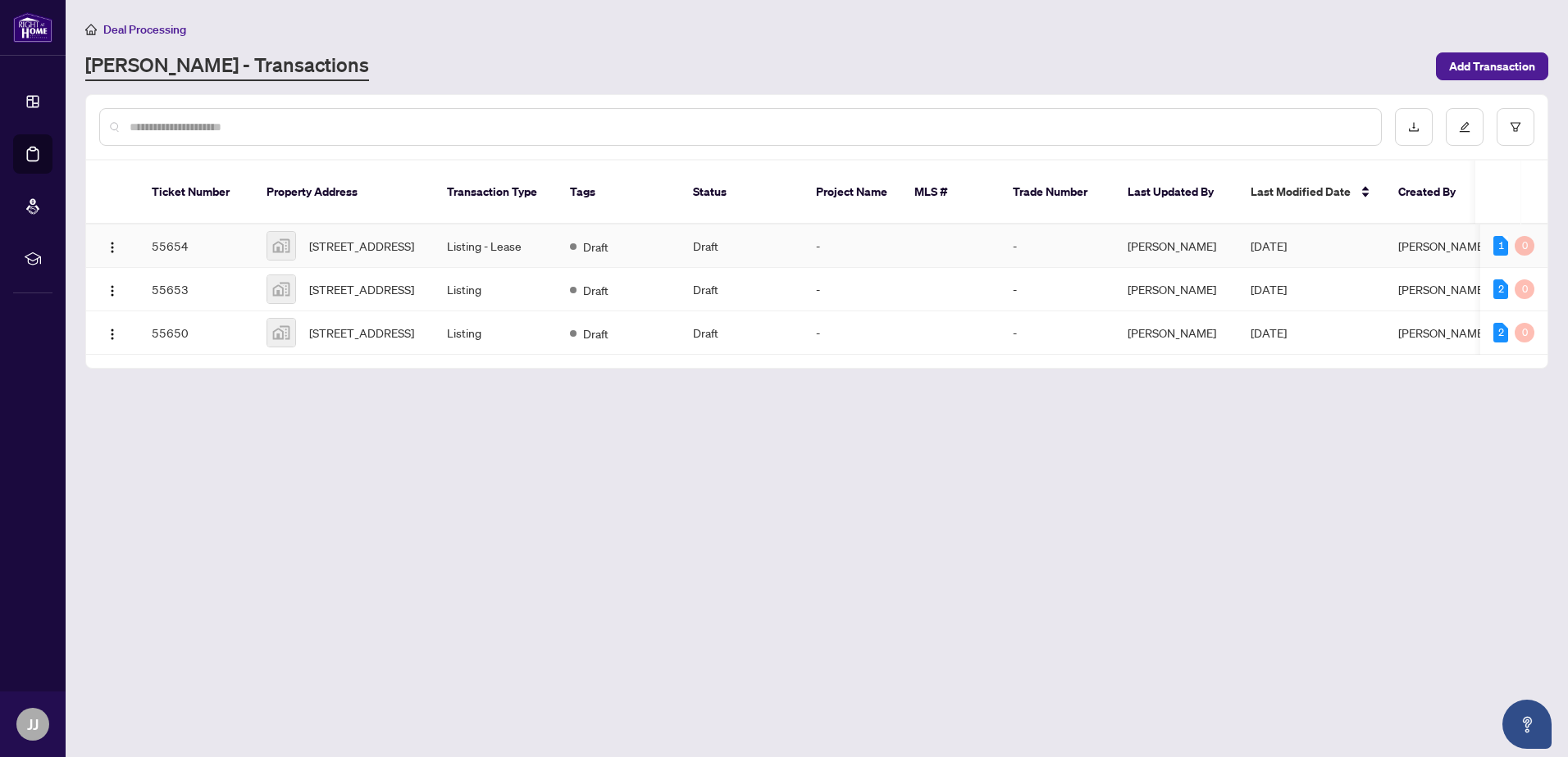
click at [450, 234] on td "Listing - Lease" at bounding box center [495, 246] width 123 height 44
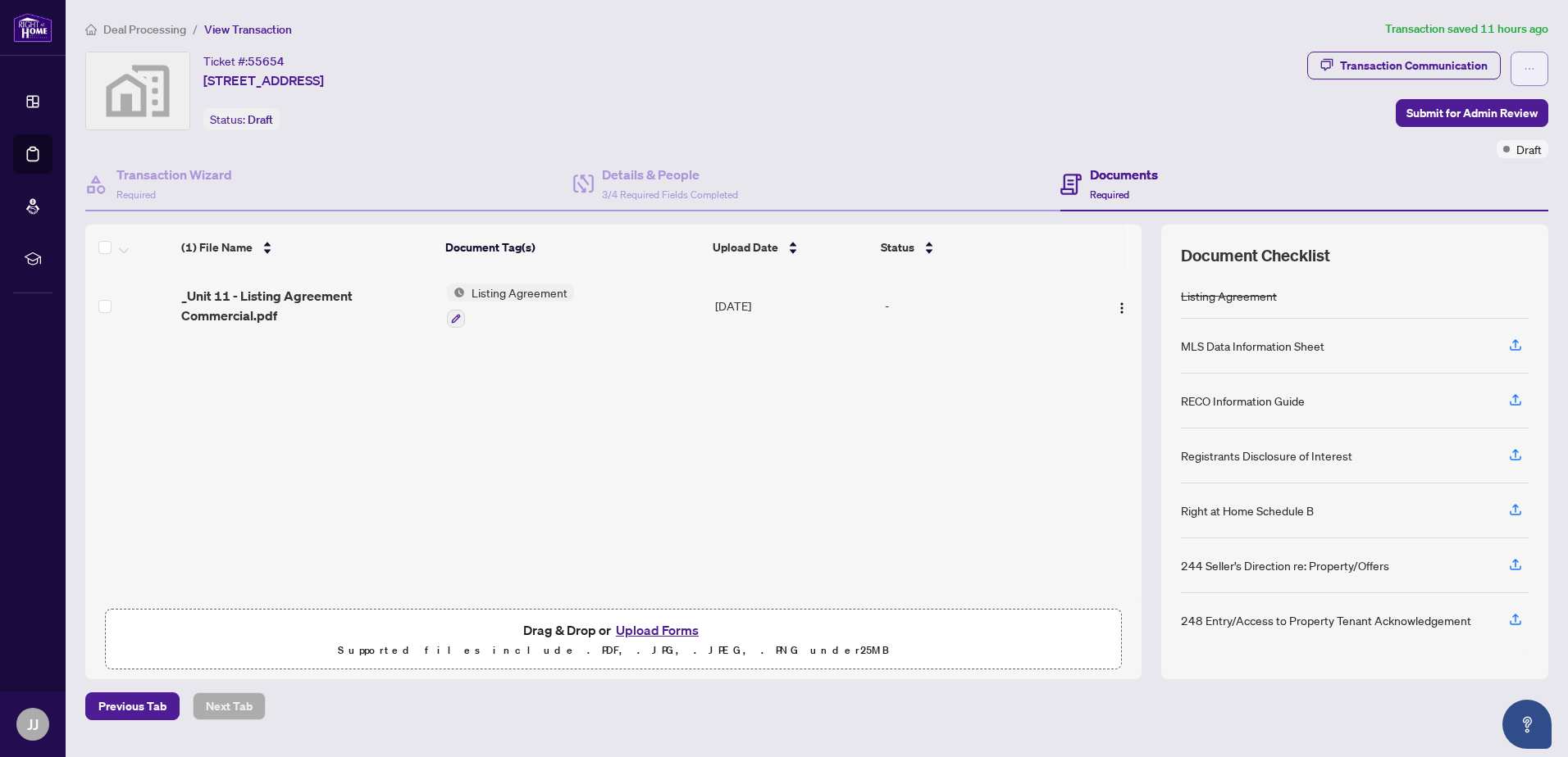
click at [1530, 63] on icon "ellipsis" at bounding box center [1529, 69] width 12 height 12
click at [1342, 130] on div "Transaction Communication Submit for Admin Review Draft" at bounding box center [1427, 105] width 241 height 107
click at [131, 32] on span "Deal Processing" at bounding box center [144, 29] width 83 height 15
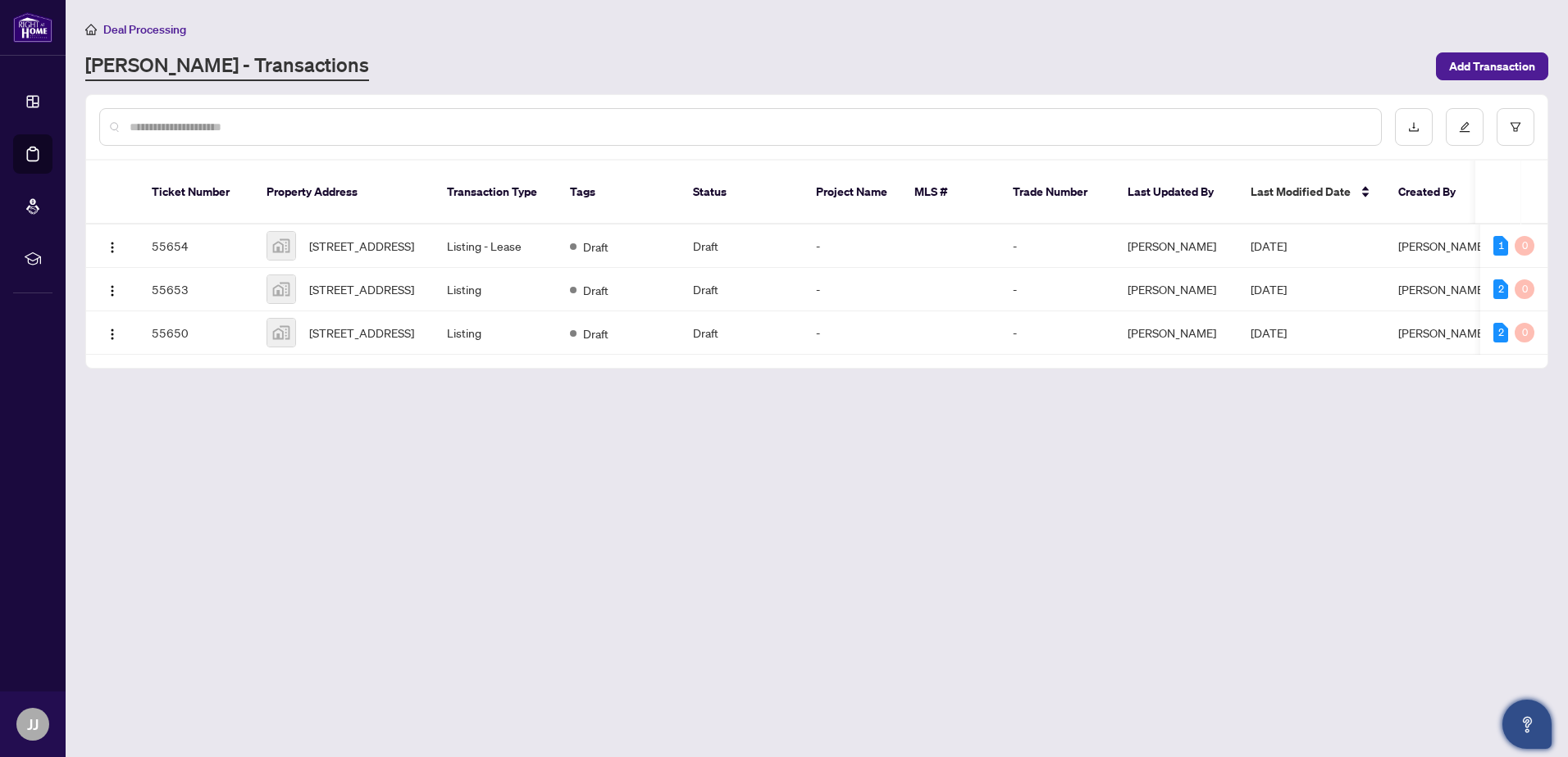
click at [1530, 725] on icon "Open asap" at bounding box center [1526, 724] width 20 height 20
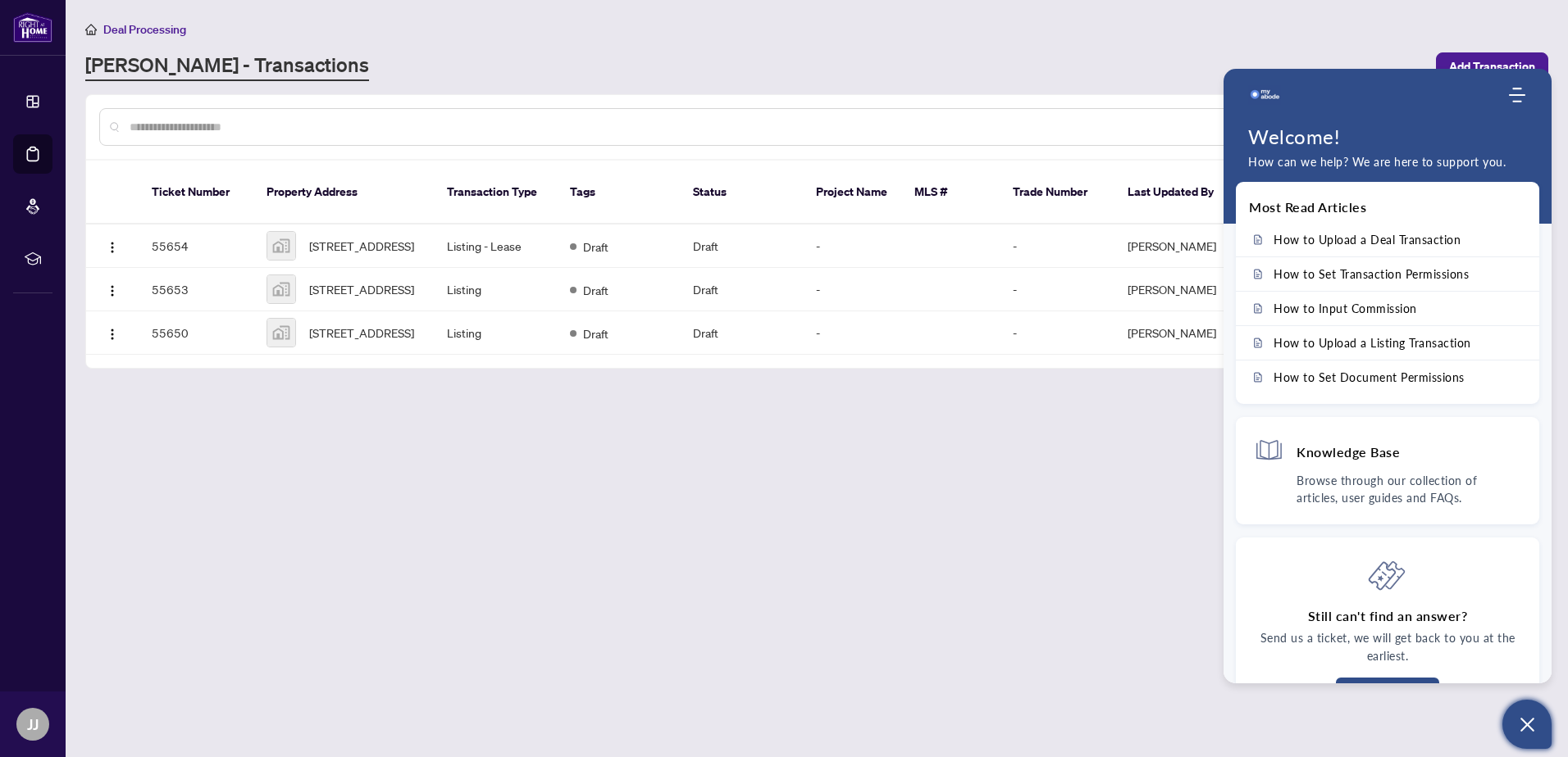
click at [1027, 451] on main "Deal Processing [PERSON_NAME] - Transactions Add Transaction Ticket Number Prop…" at bounding box center [816, 378] width 1502 height 757
click at [1509, 102] on icon "Modules Menu" at bounding box center [1516, 94] width 17 height 17
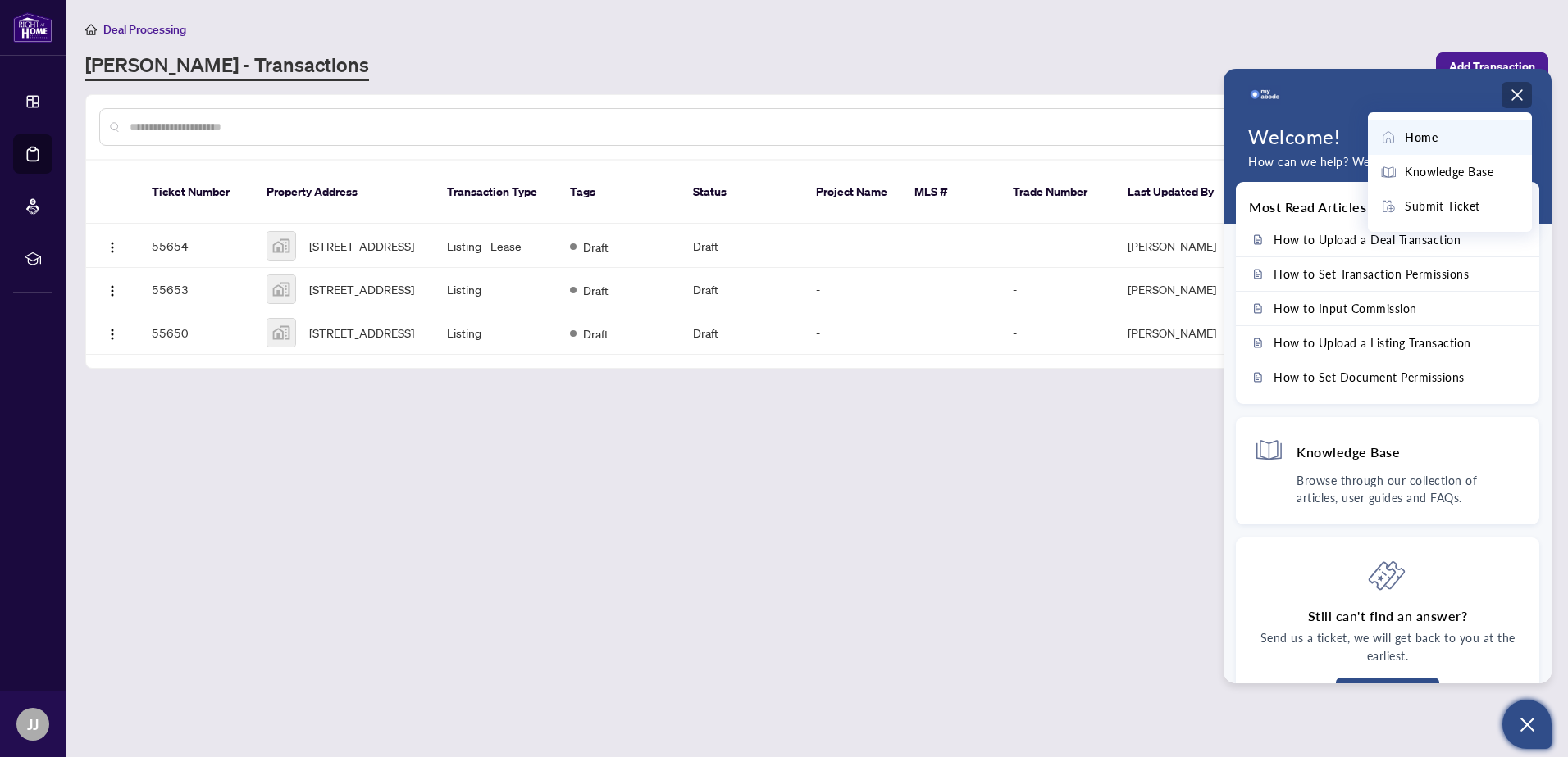
click at [1513, 95] on icon "Modules Menu" at bounding box center [1516, 94] width 17 height 17
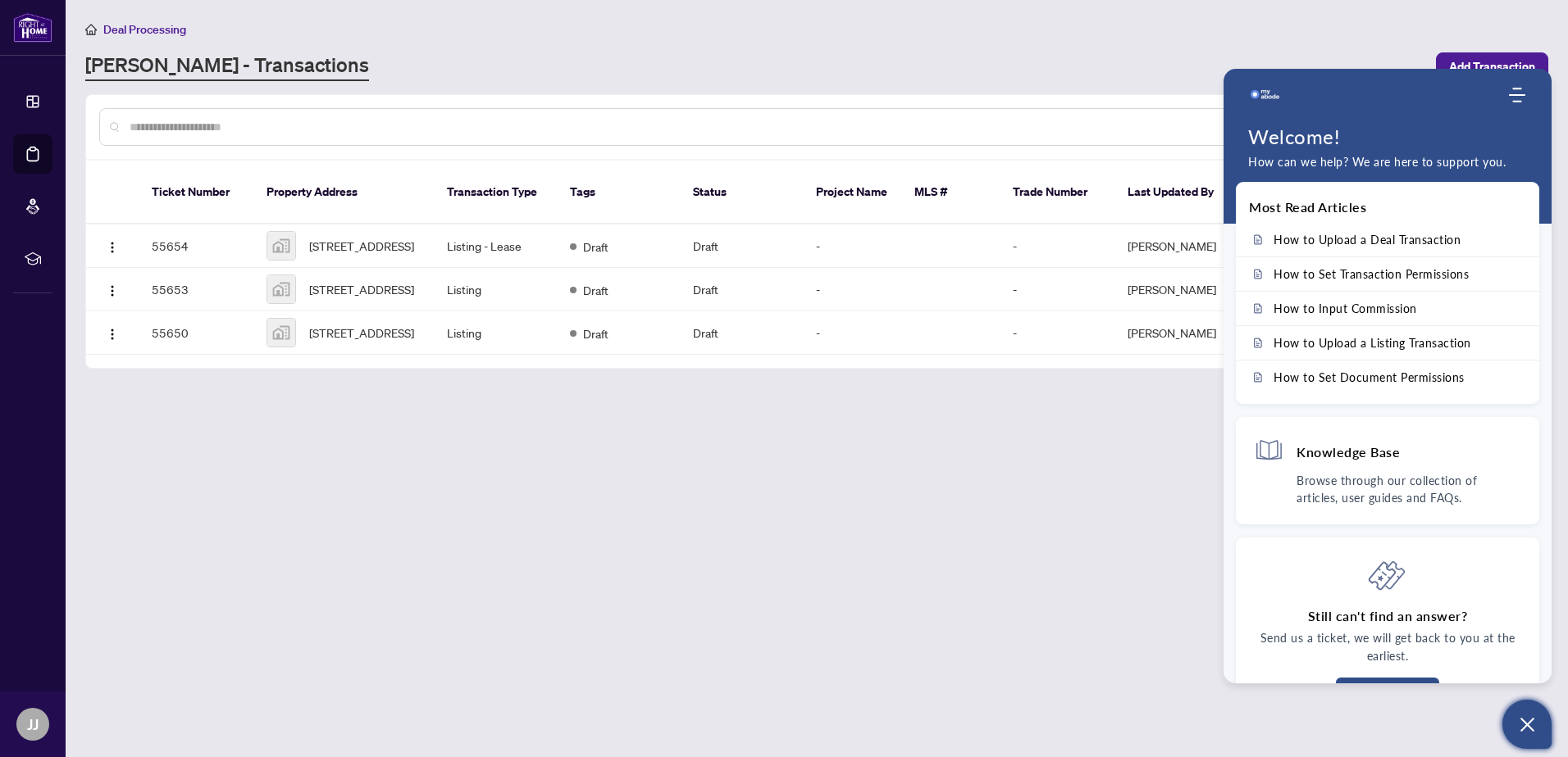
click at [1005, 579] on main "Deal Processing [PERSON_NAME] - Transactions Add Transaction Ticket Number Prop…" at bounding box center [816, 378] width 1502 height 757
click at [1516, 730] on icon "Open asap" at bounding box center [1526, 724] width 20 height 20
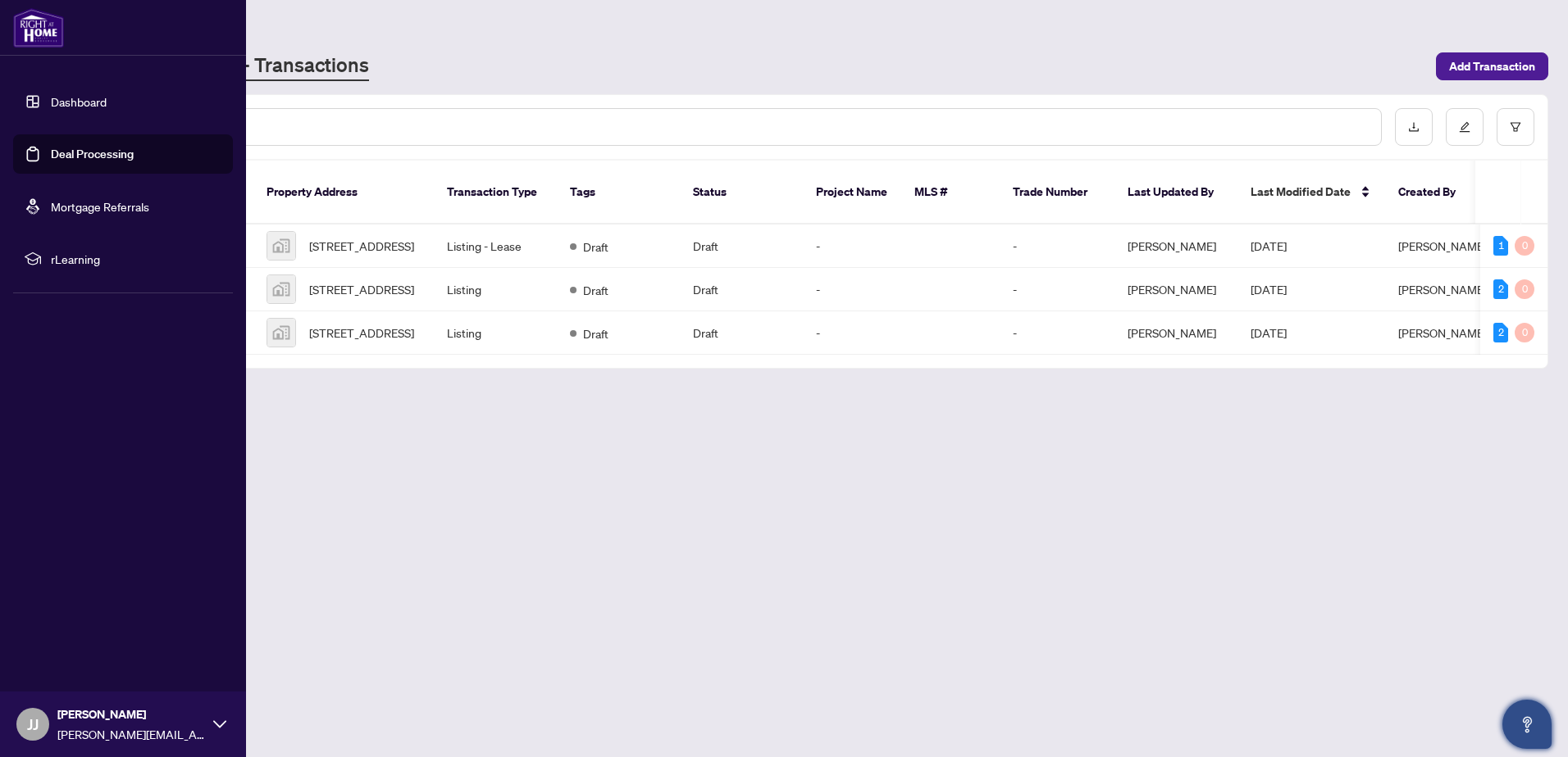
click at [107, 102] on link "Dashboard" at bounding box center [78, 101] width 55 height 15
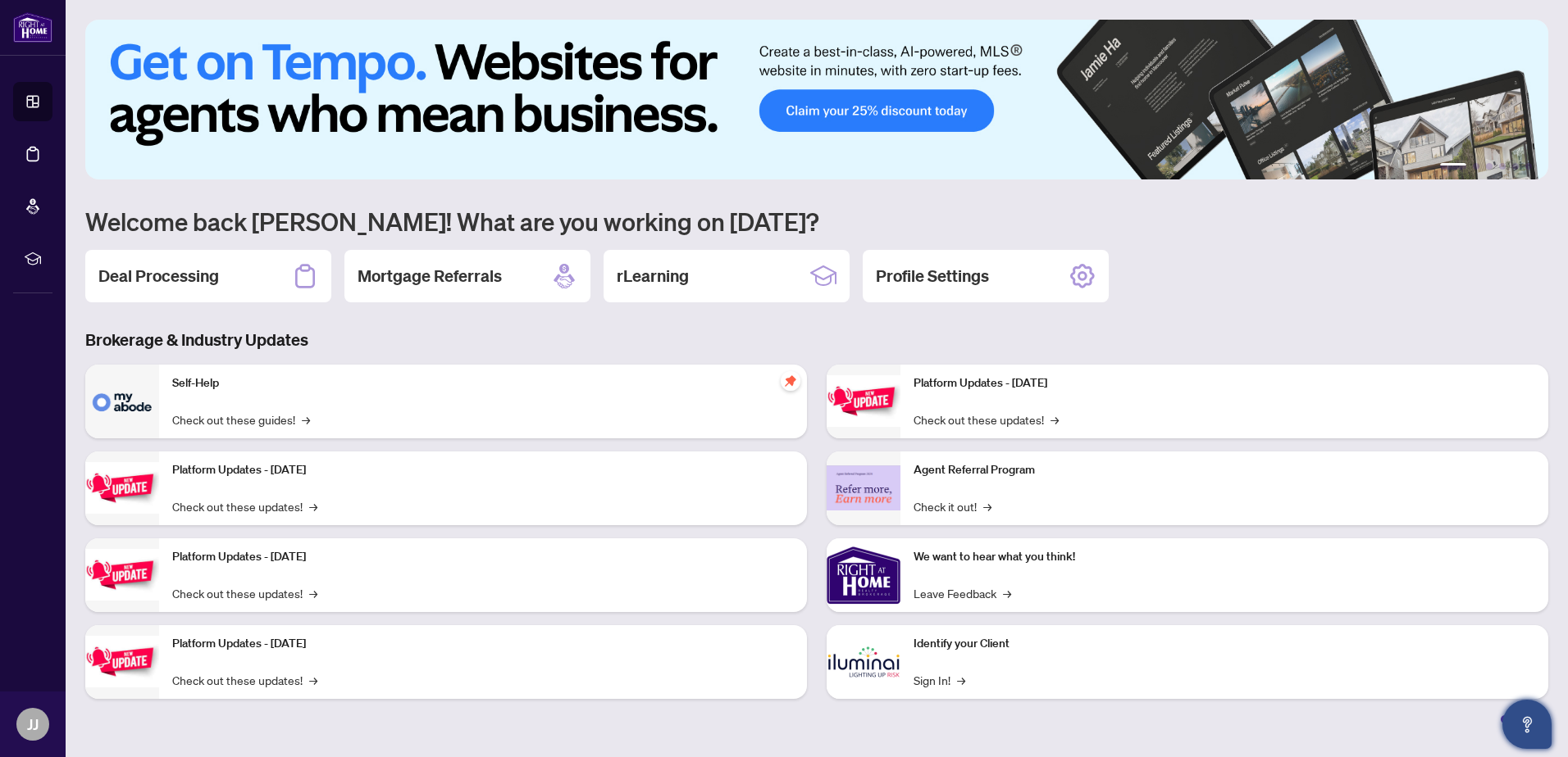
click at [439, 396] on div "Self-Help Check out these guides! →" at bounding box center [483, 401] width 647 height 74
click at [256, 420] on link "Check out these guides! →" at bounding box center [241, 420] width 138 height 18
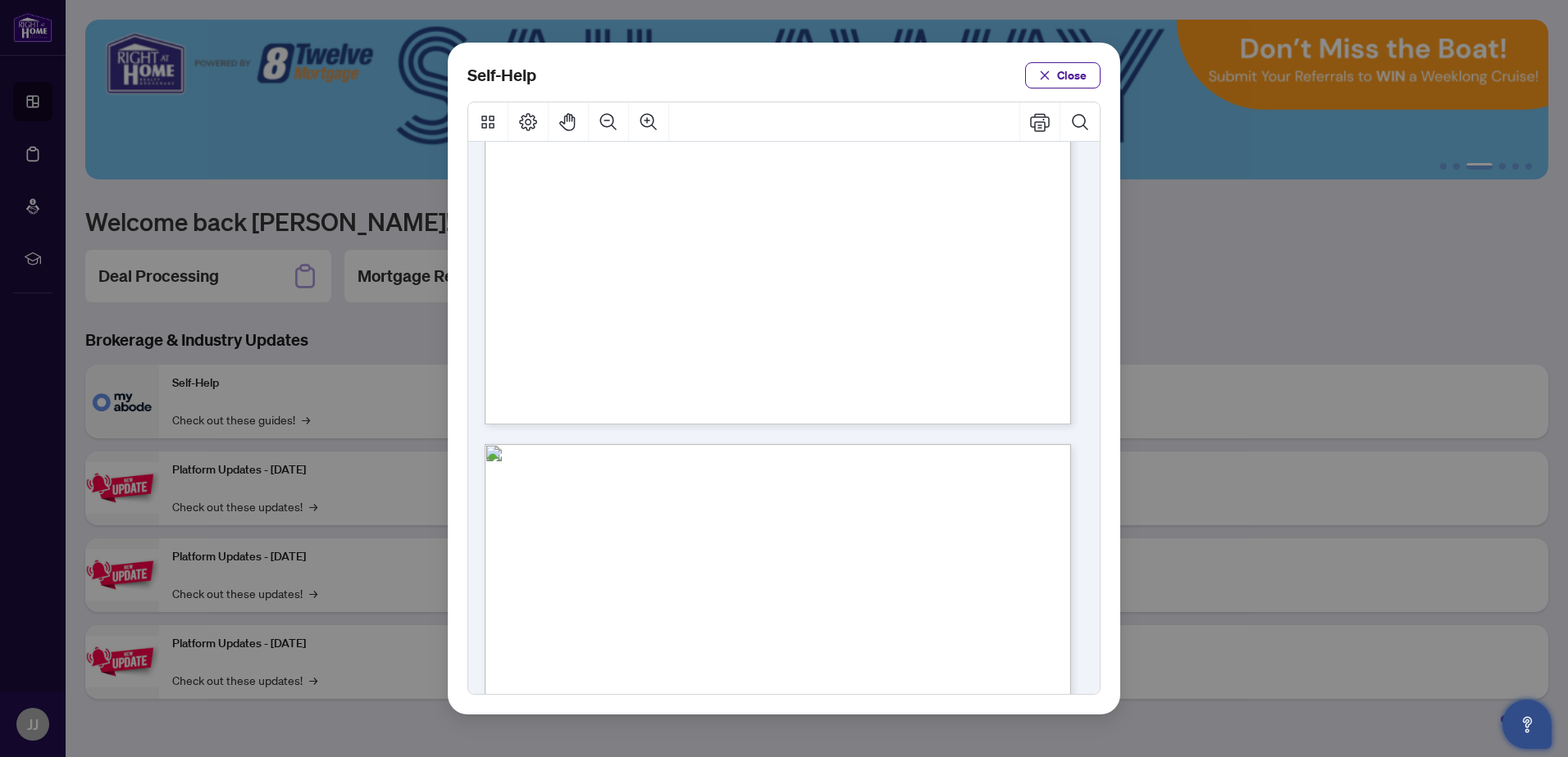
scroll to position [573, 0]
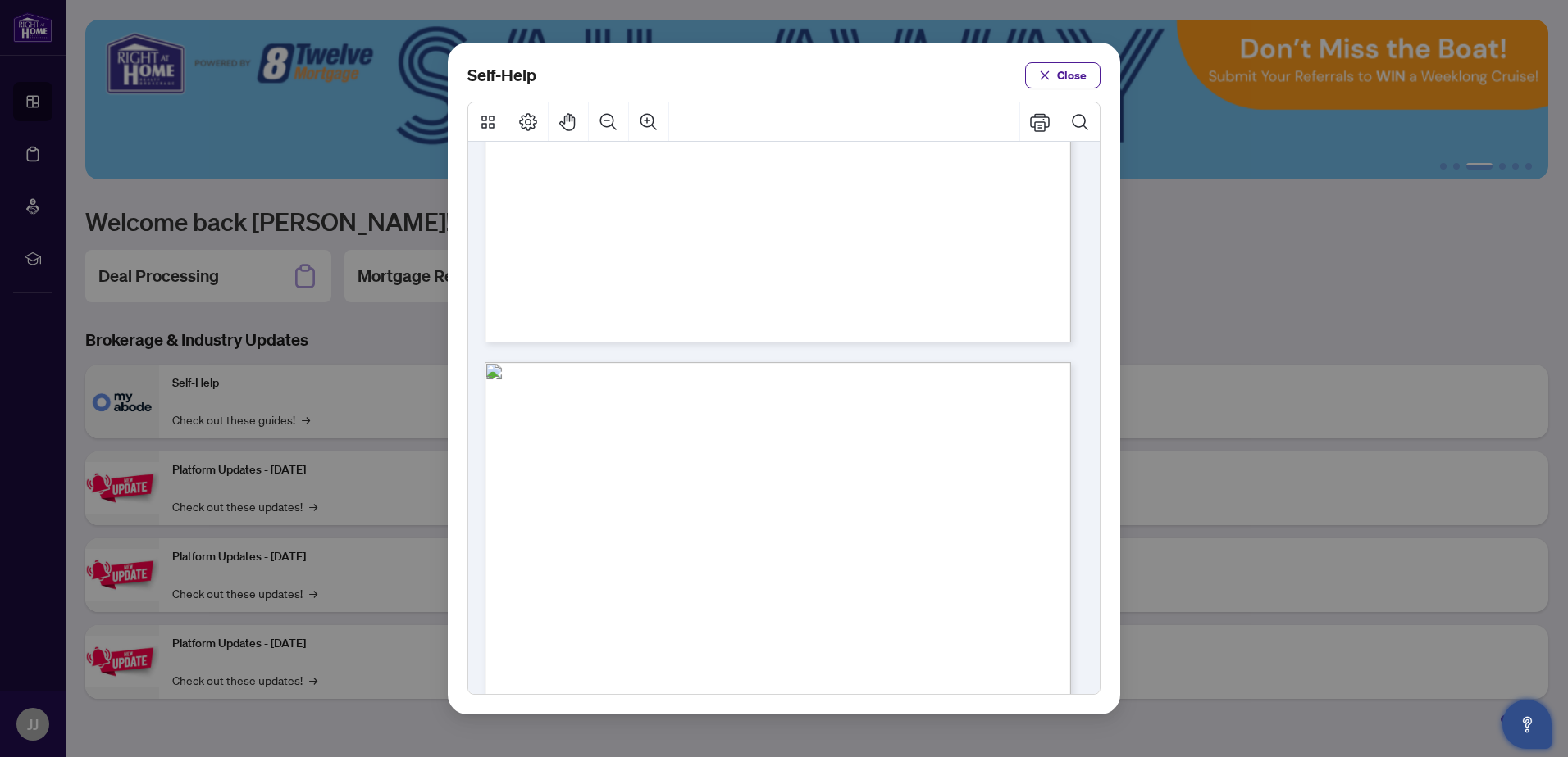
click at [823, 458] on span "PDF" at bounding box center [819, 453] width 22 height 17
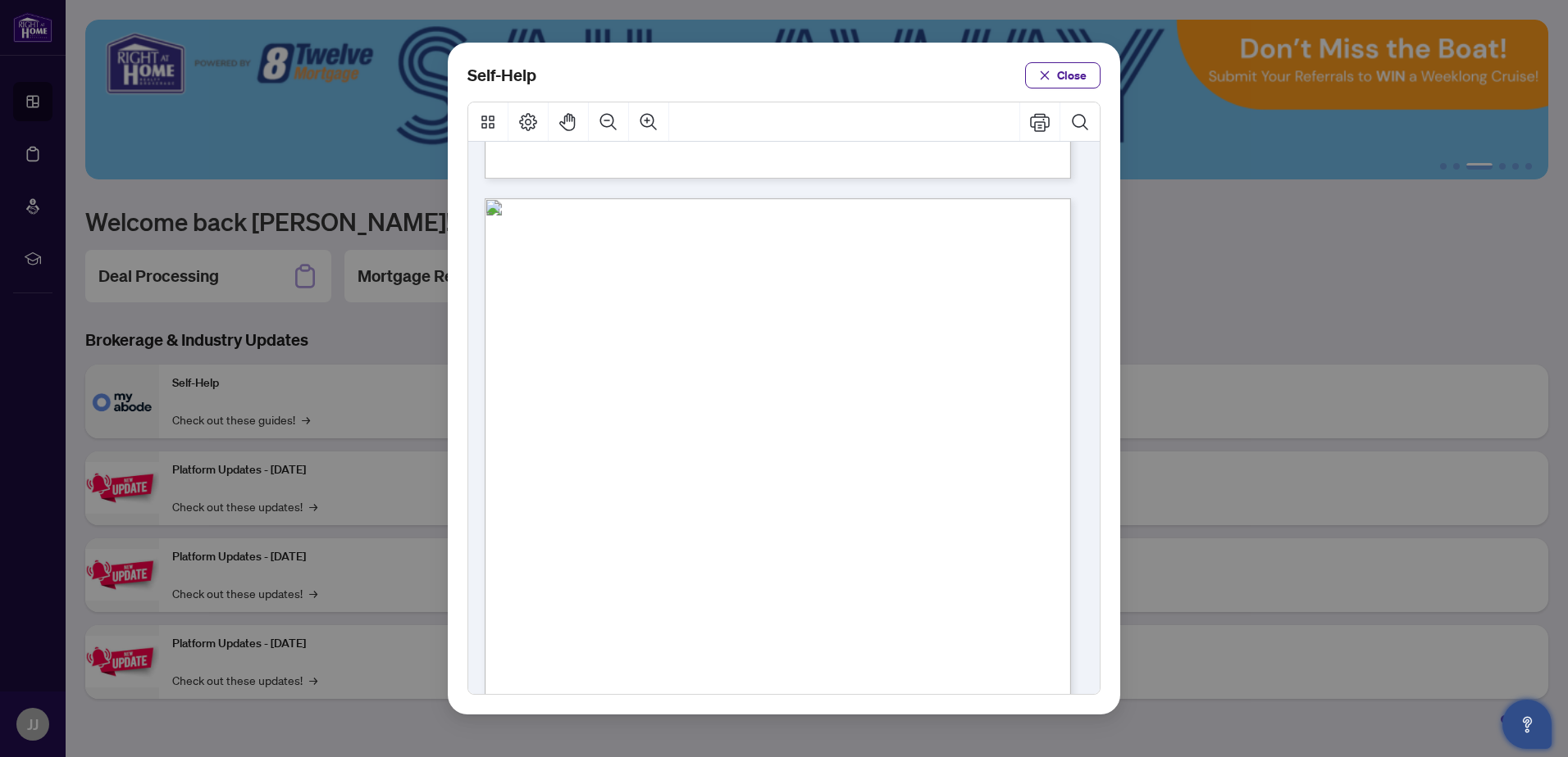
scroll to position [819, 0]
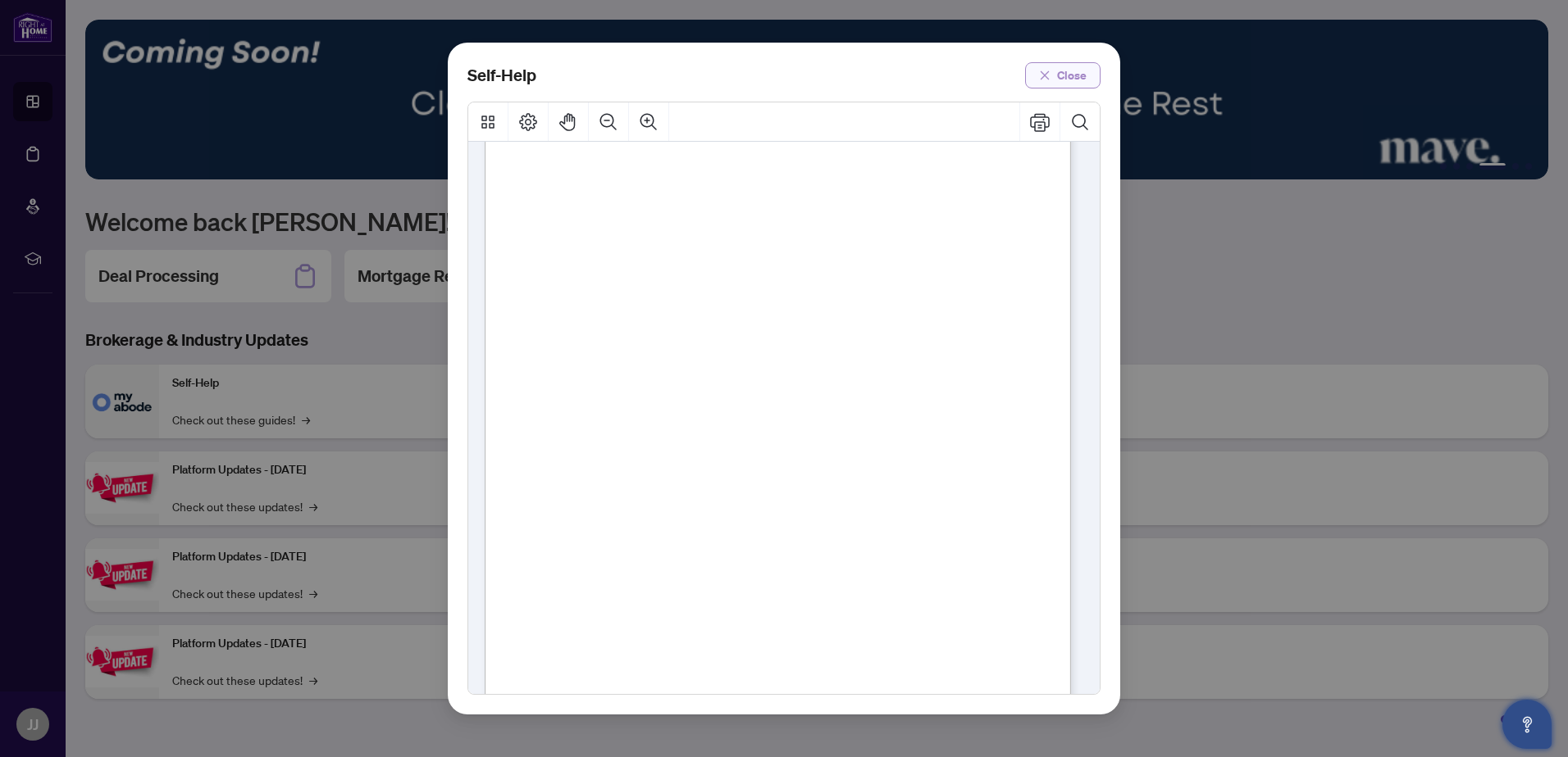
click at [1058, 83] on button "Close" at bounding box center [1063, 75] width 76 height 26
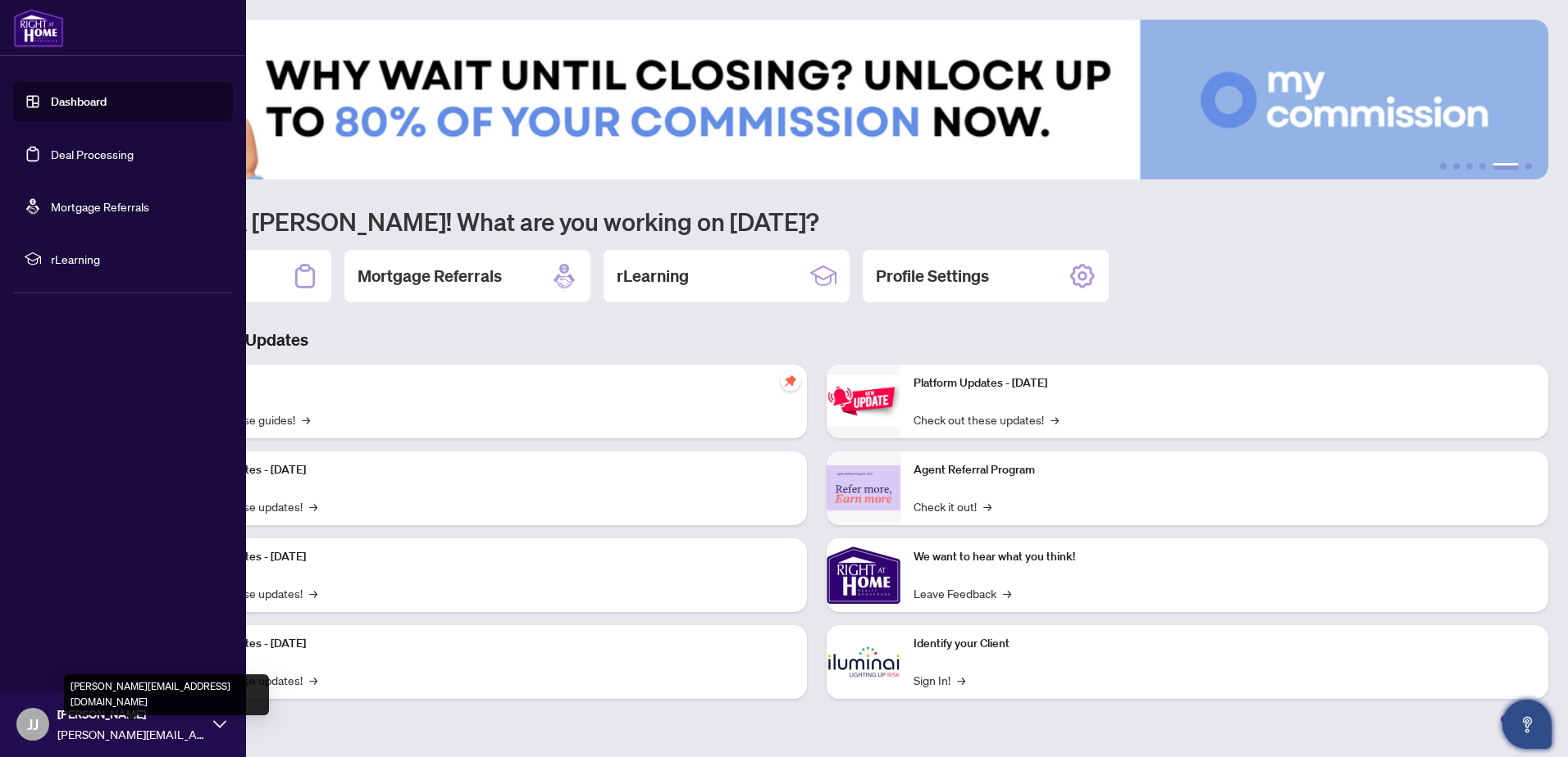
click at [155, 732] on span "[PERSON_NAME][EMAIL_ADDRESS][DOMAIN_NAME]" at bounding box center [131, 734] width 148 height 18
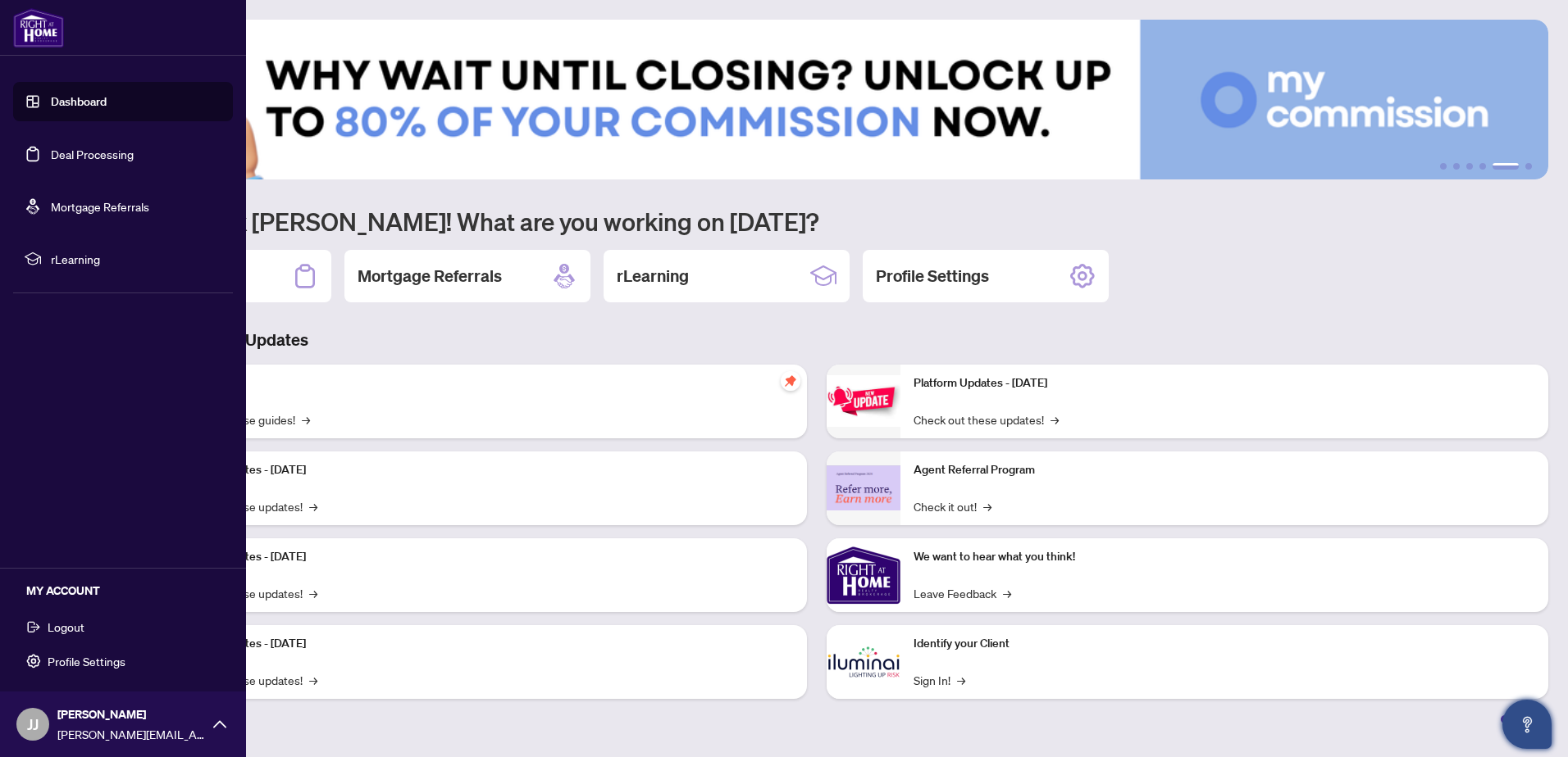
click at [87, 628] on button "Logout" at bounding box center [122, 627] width 220 height 28
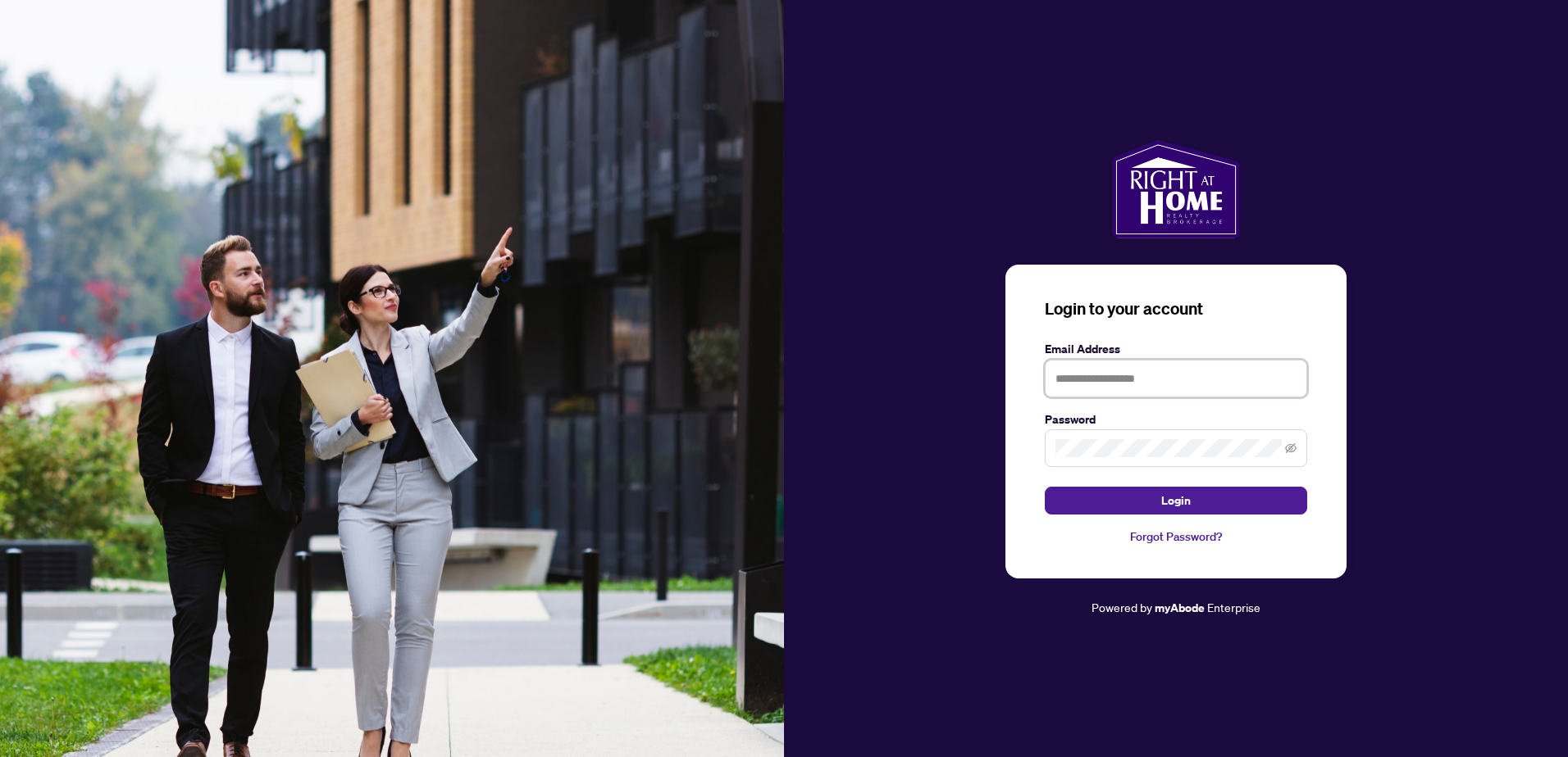
click at [1214, 383] on input "text" at bounding box center [1175, 378] width 262 height 38
type input "**********"
